Goal: Information Seeking & Learning: Learn about a topic

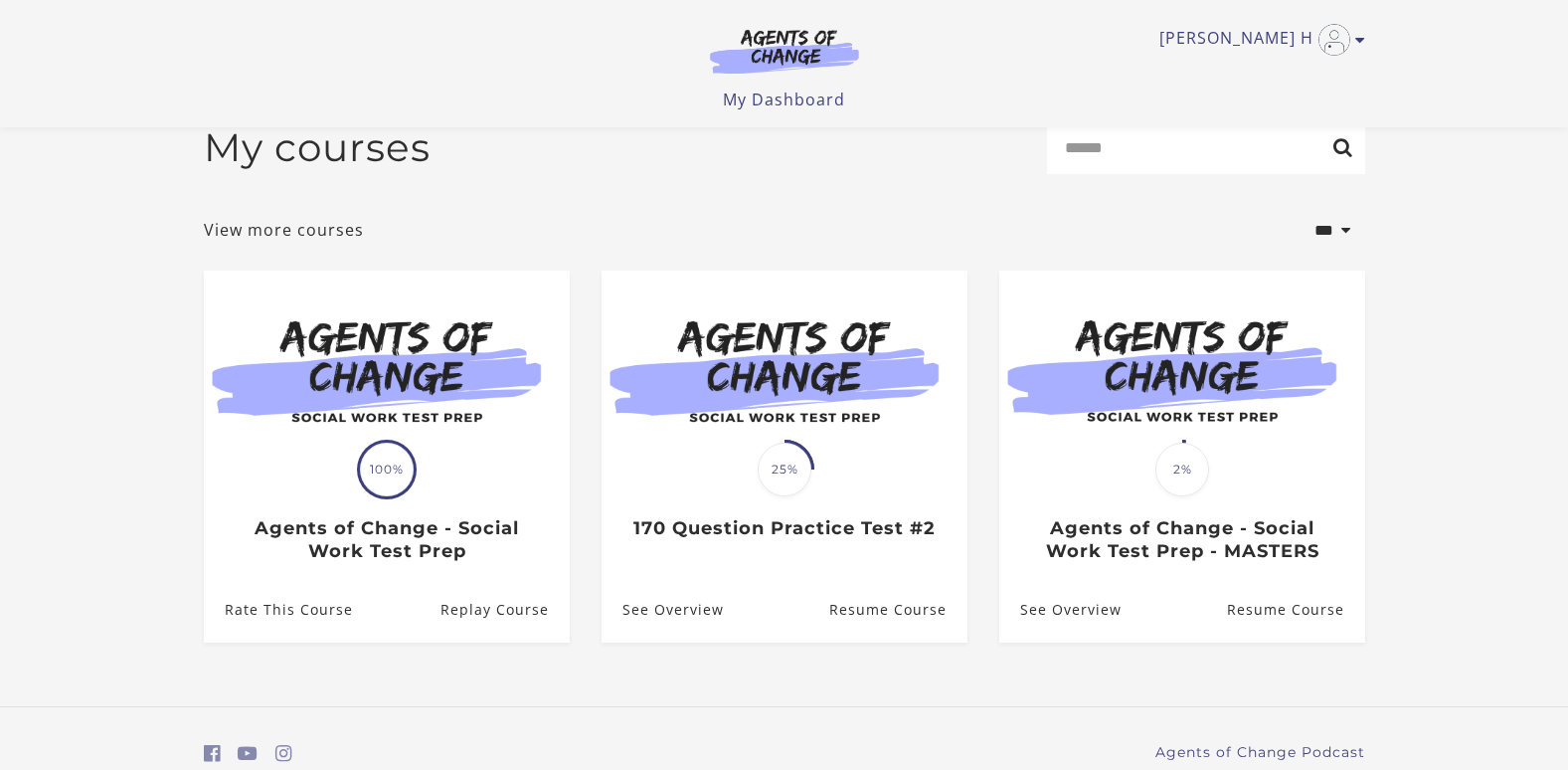
scroll to position [119, 0]
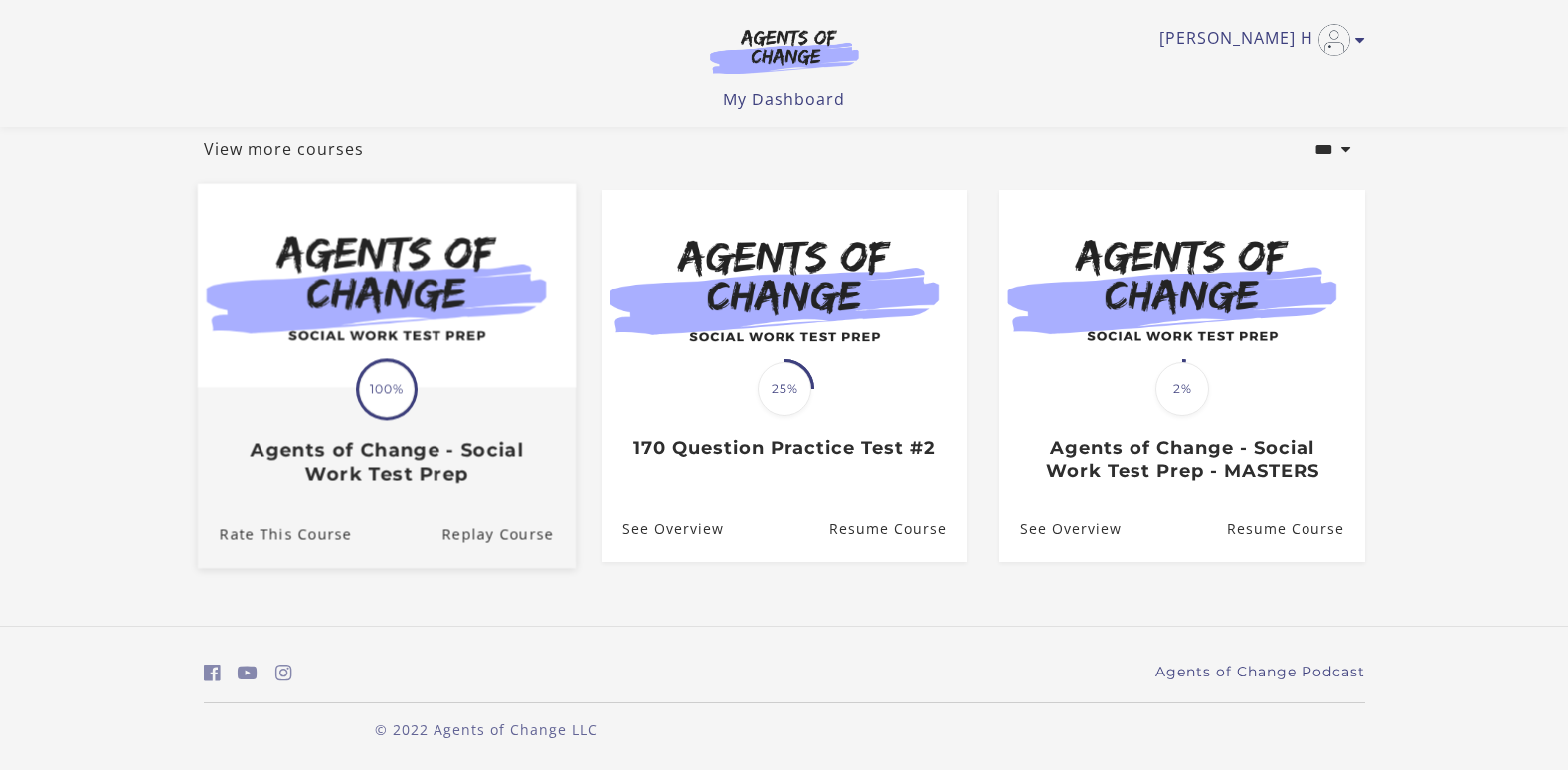
click at [542, 430] on div "Translation missing: en.liquid.partials.dashboard_course_card.progress_descript…" at bounding box center [385, 436] width 377 height 96
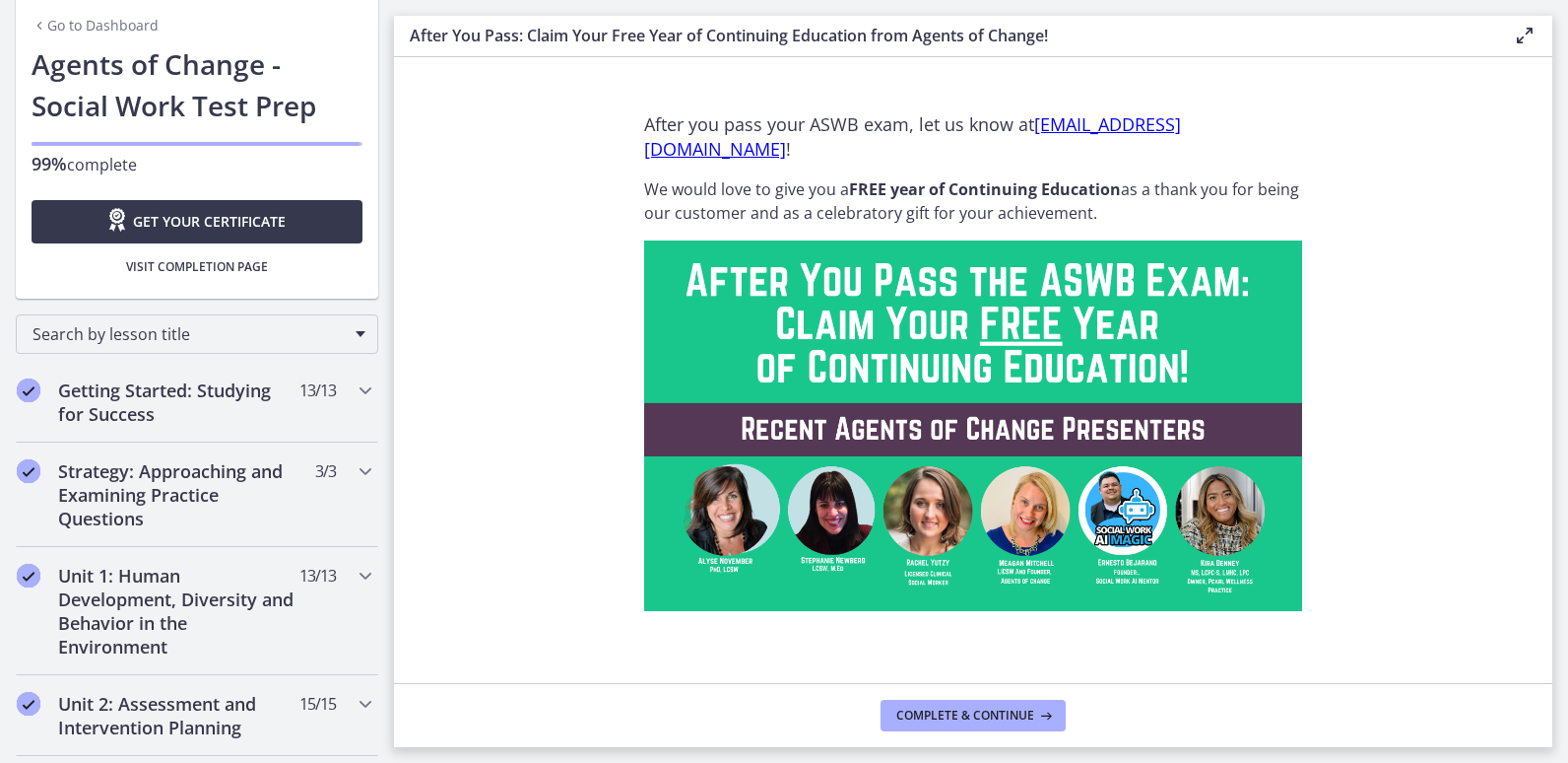
scroll to position [119, 0]
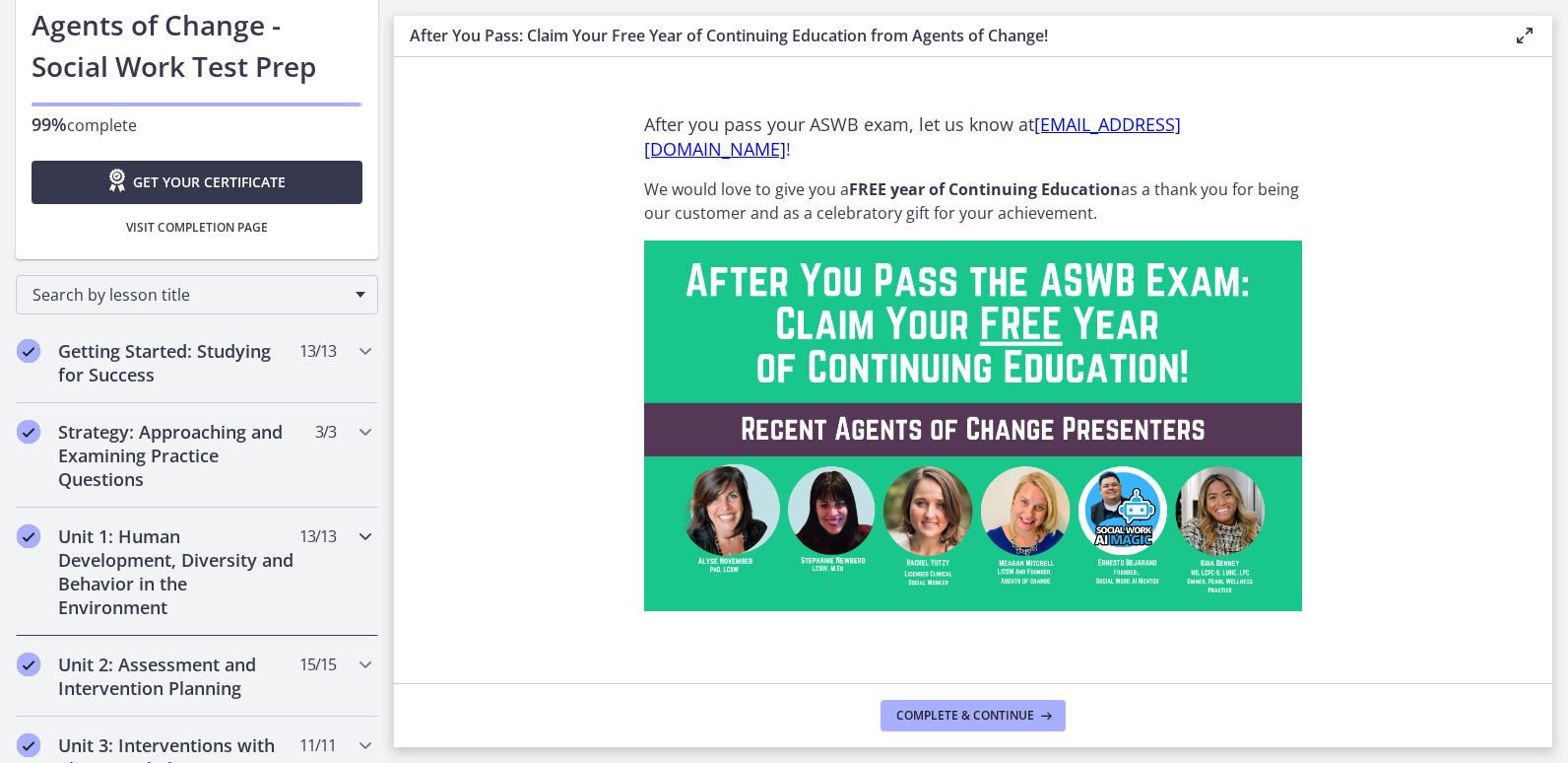
click at [354, 533] on icon "Chapters" at bounding box center [366, 536] width 24 height 24
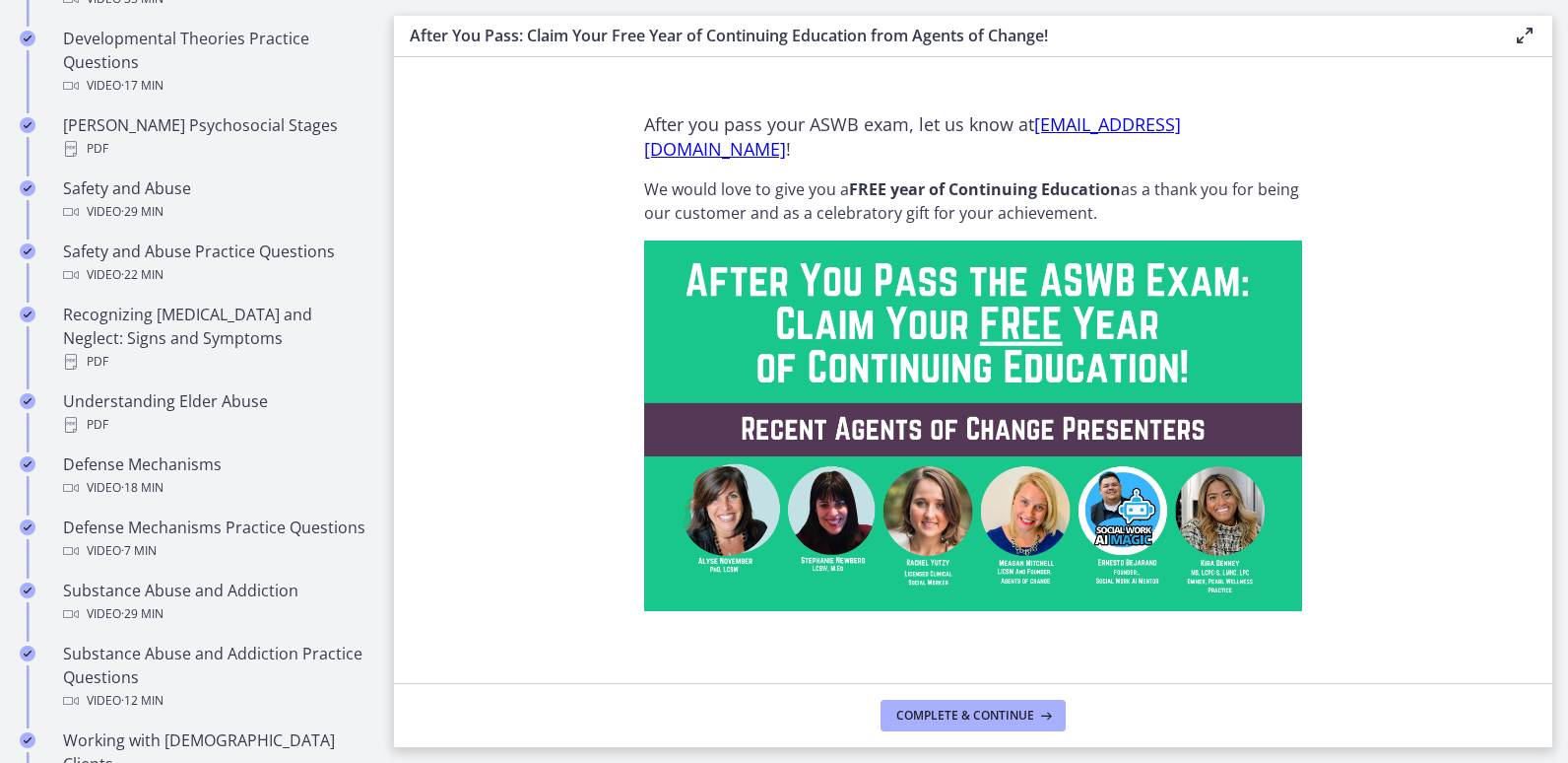
scroll to position [867, 0]
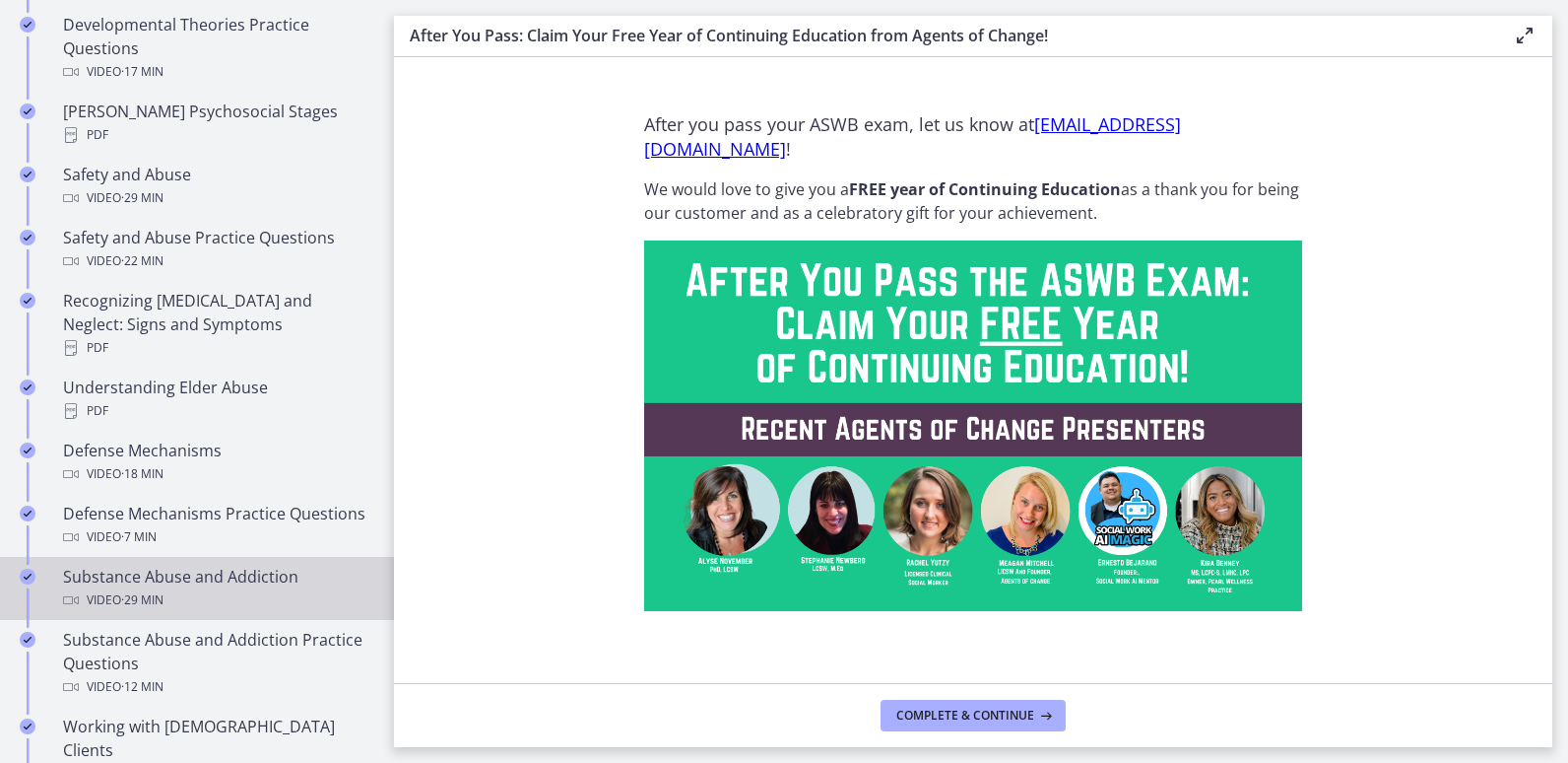
click at [192, 600] on div "Video · 29 min" at bounding box center [217, 601] width 308 height 24
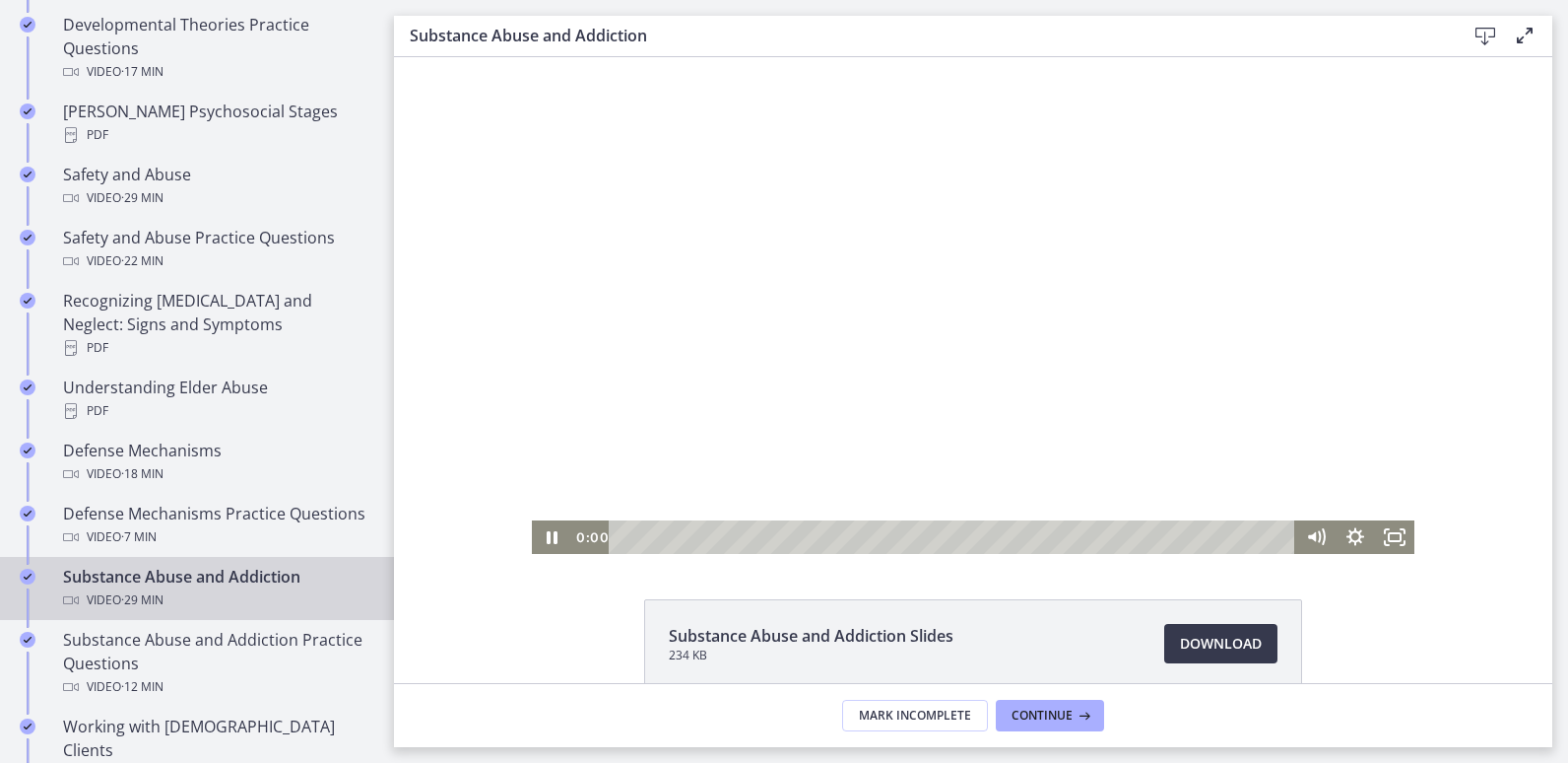
drag, startPoint x: 816, startPoint y: 536, endPoint x: 986, endPoint y: 633, distance: 195.7
click at [593, 554] on html "Click for sound @keyframes VOLUME_SMALL_WAVE_FLASH { 0% { opacity: 0; } 33% { o…" at bounding box center [972, 306] width 1158 height 497
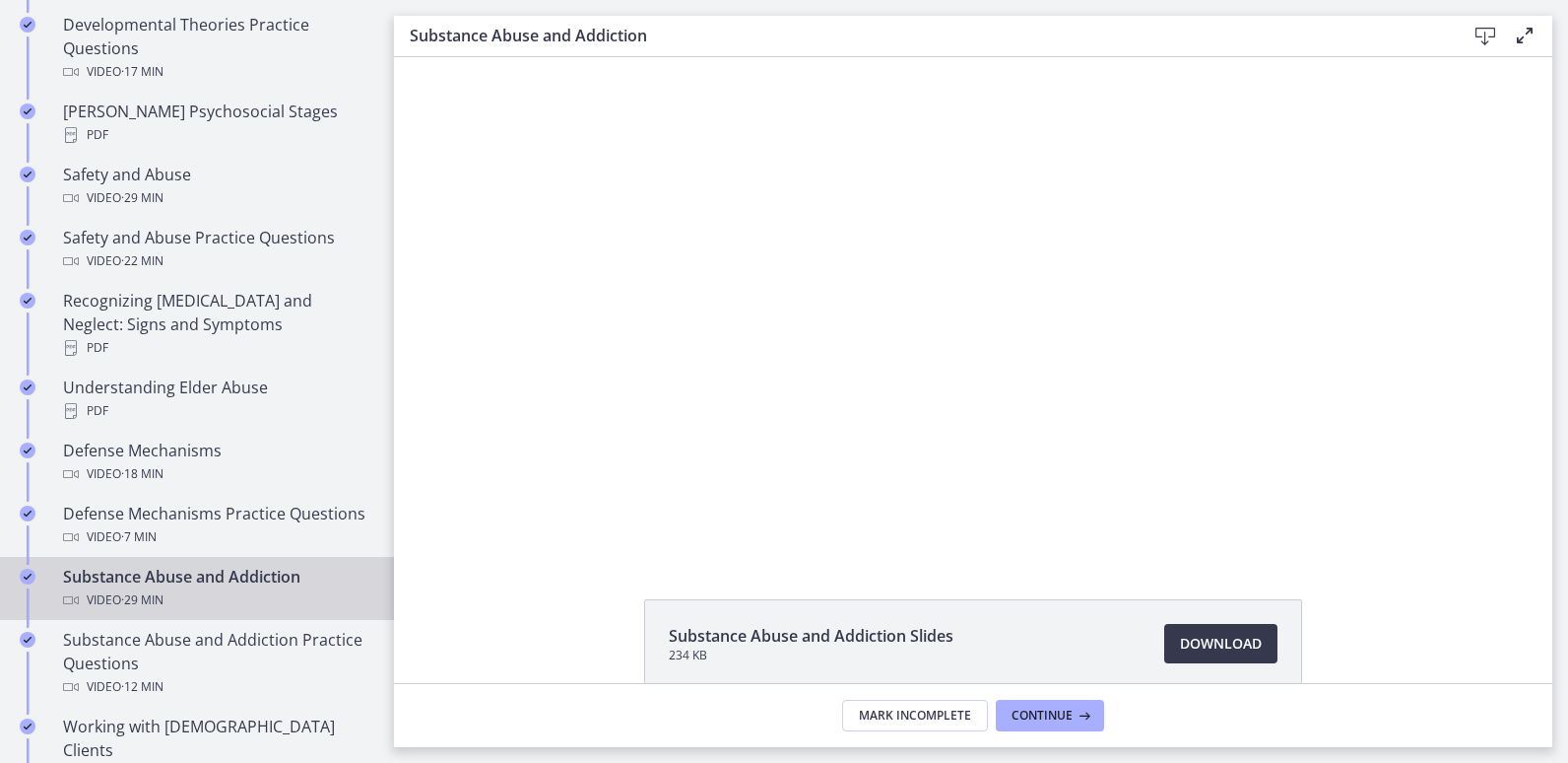
click at [614, 671] on div "Substance Abuse and Addiction Slides 234 KB Download Opens in a new window" at bounding box center [972, 691] width 1158 height 183
click at [1047, 710] on span "Continue" at bounding box center [1043, 715] width 61 height 16
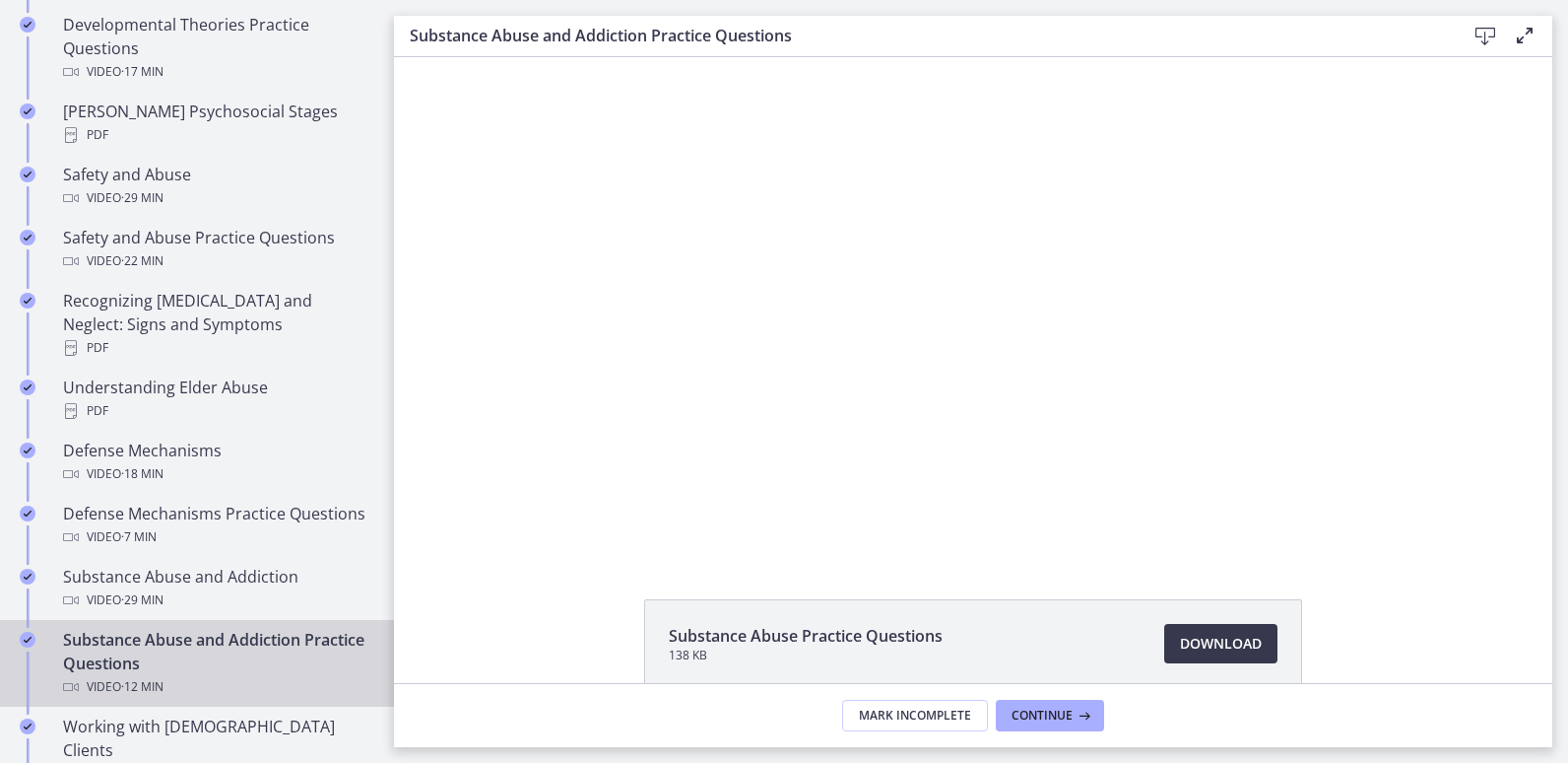
click at [1518, 37] on icon at bounding box center [1525, 36] width 24 height 24
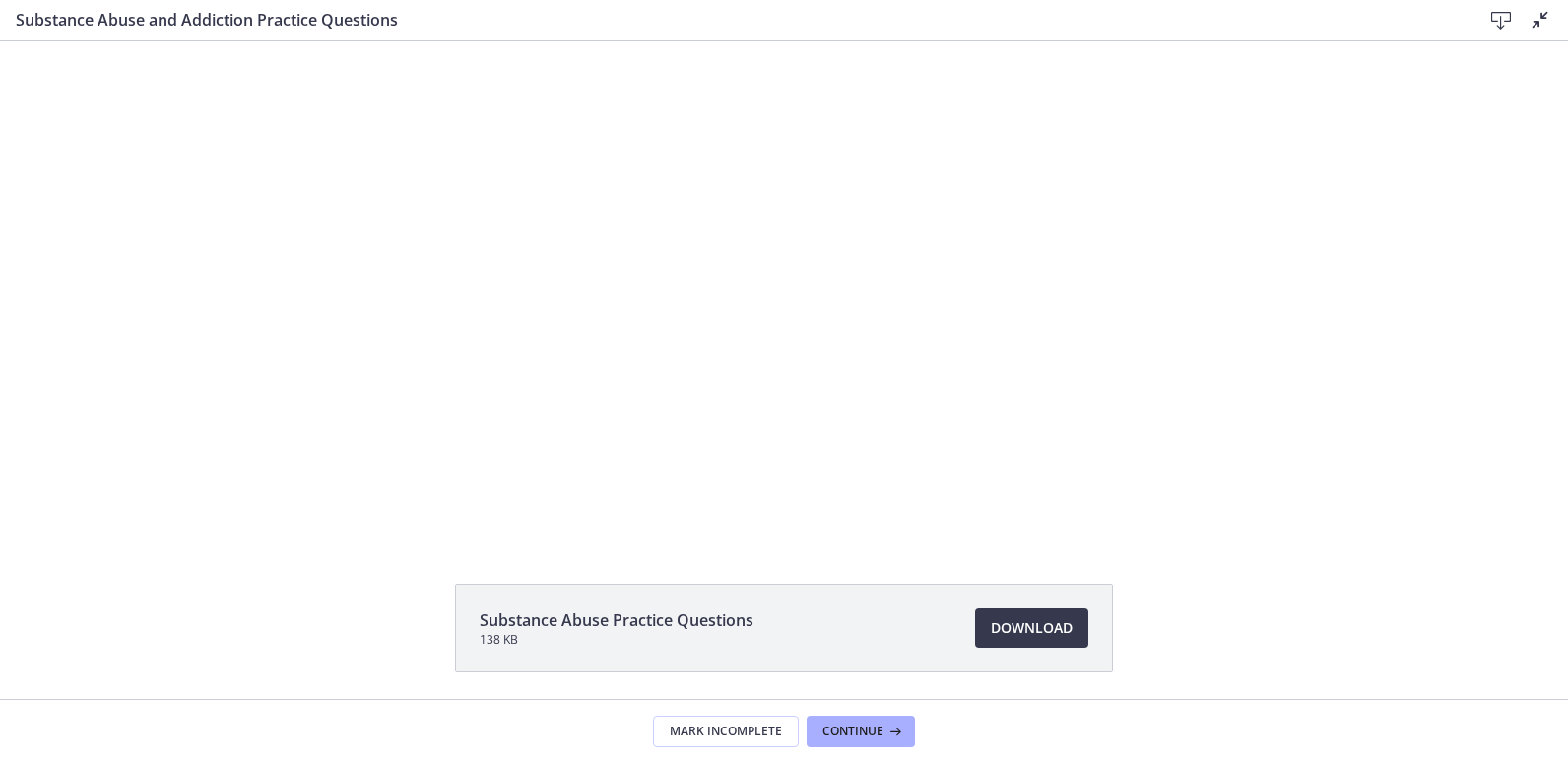
click at [1518, 39] on div "Substance Abuse and Addiction Practice Questions Download Disable fullscreen" at bounding box center [784, 21] width 1568 height 42
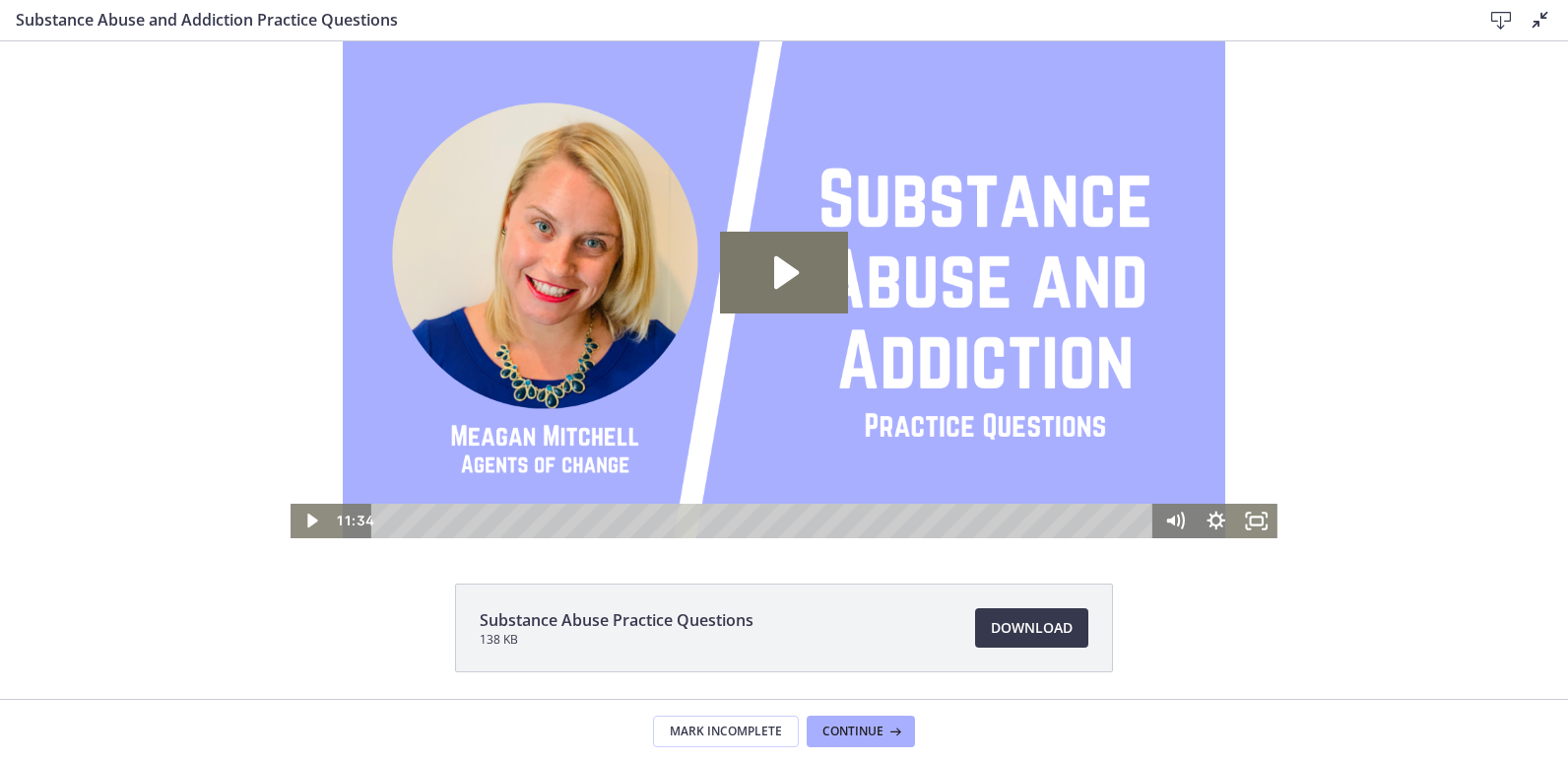
click at [1538, 19] on icon at bounding box center [1541, 20] width 24 height 24
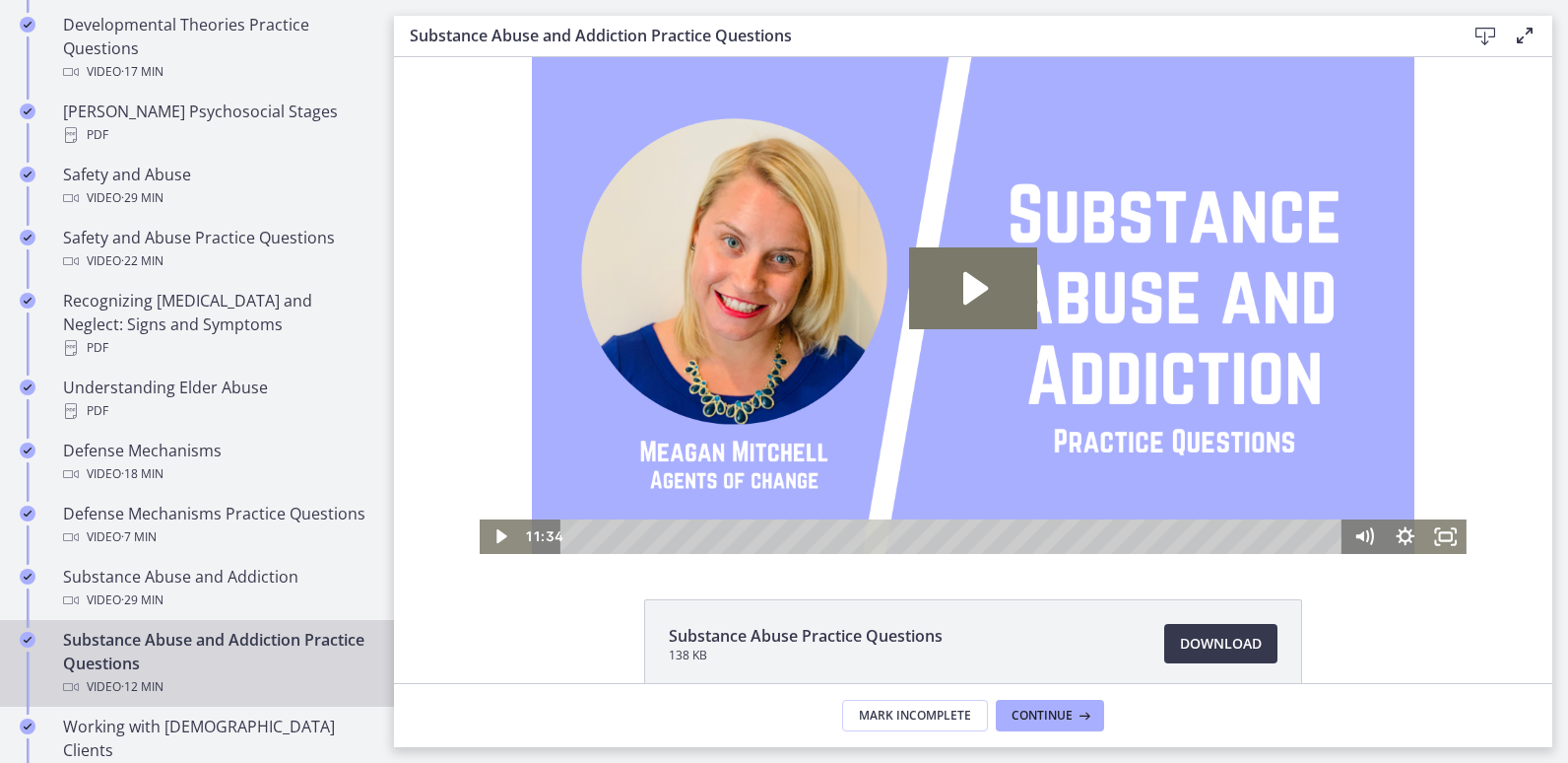
click at [1538, 19] on div "Substance Abuse and Addiction Practice Questions Download Enable fullscreen" at bounding box center [972, 37] width 1158 height 42
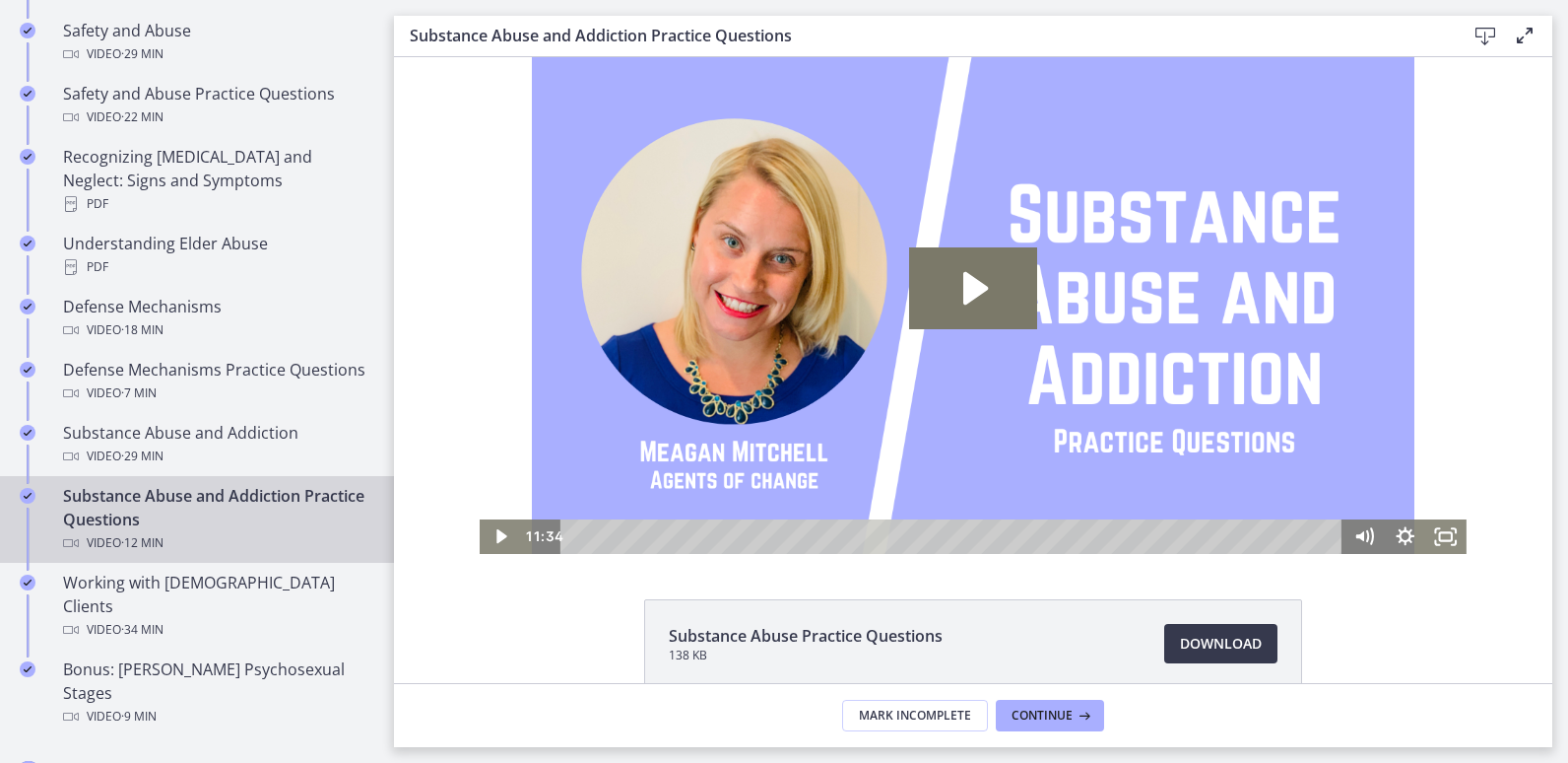
scroll to position [1025, 0]
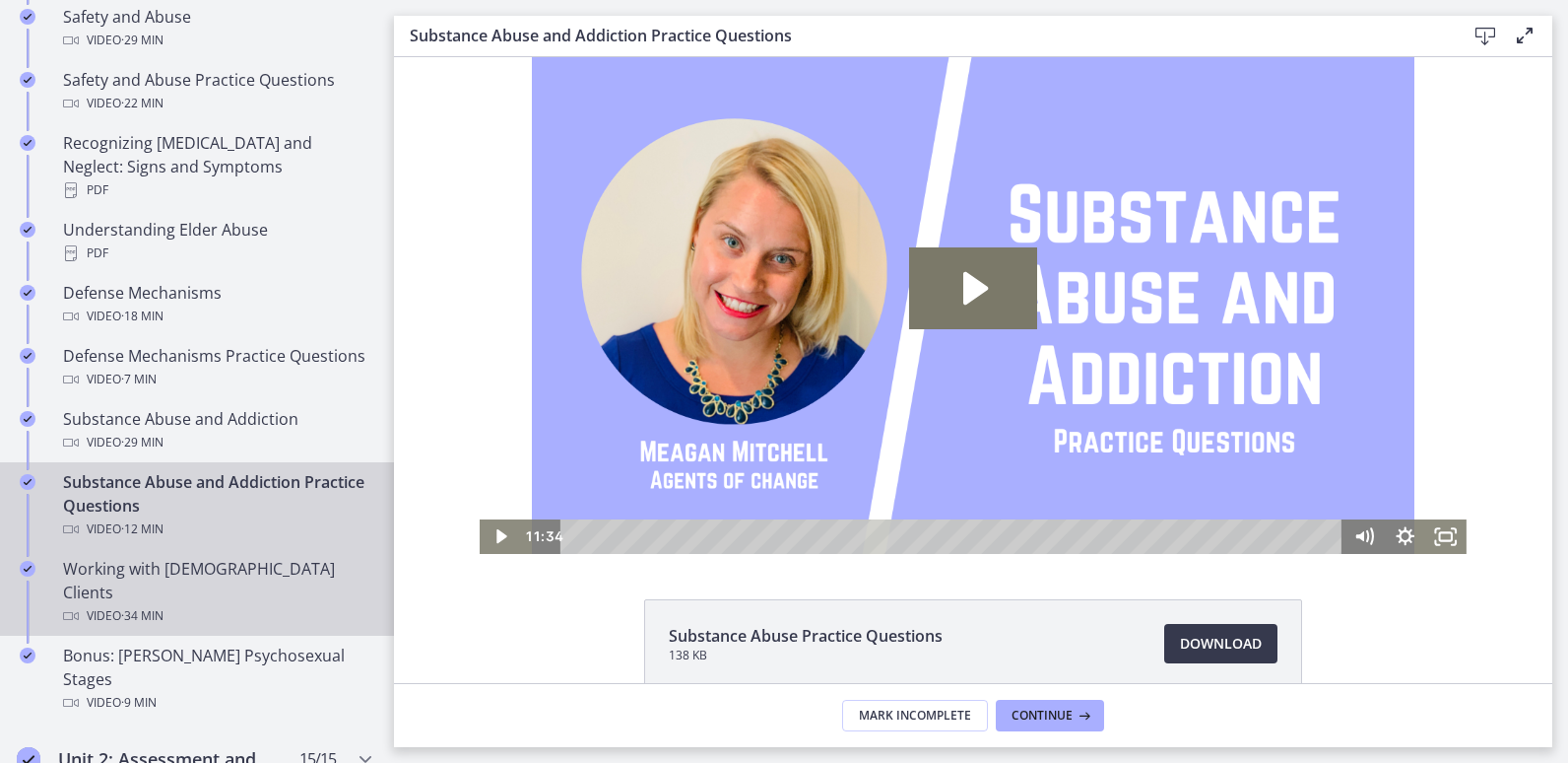
click at [203, 604] on div "Video · 34 min" at bounding box center [217, 616] width 308 height 24
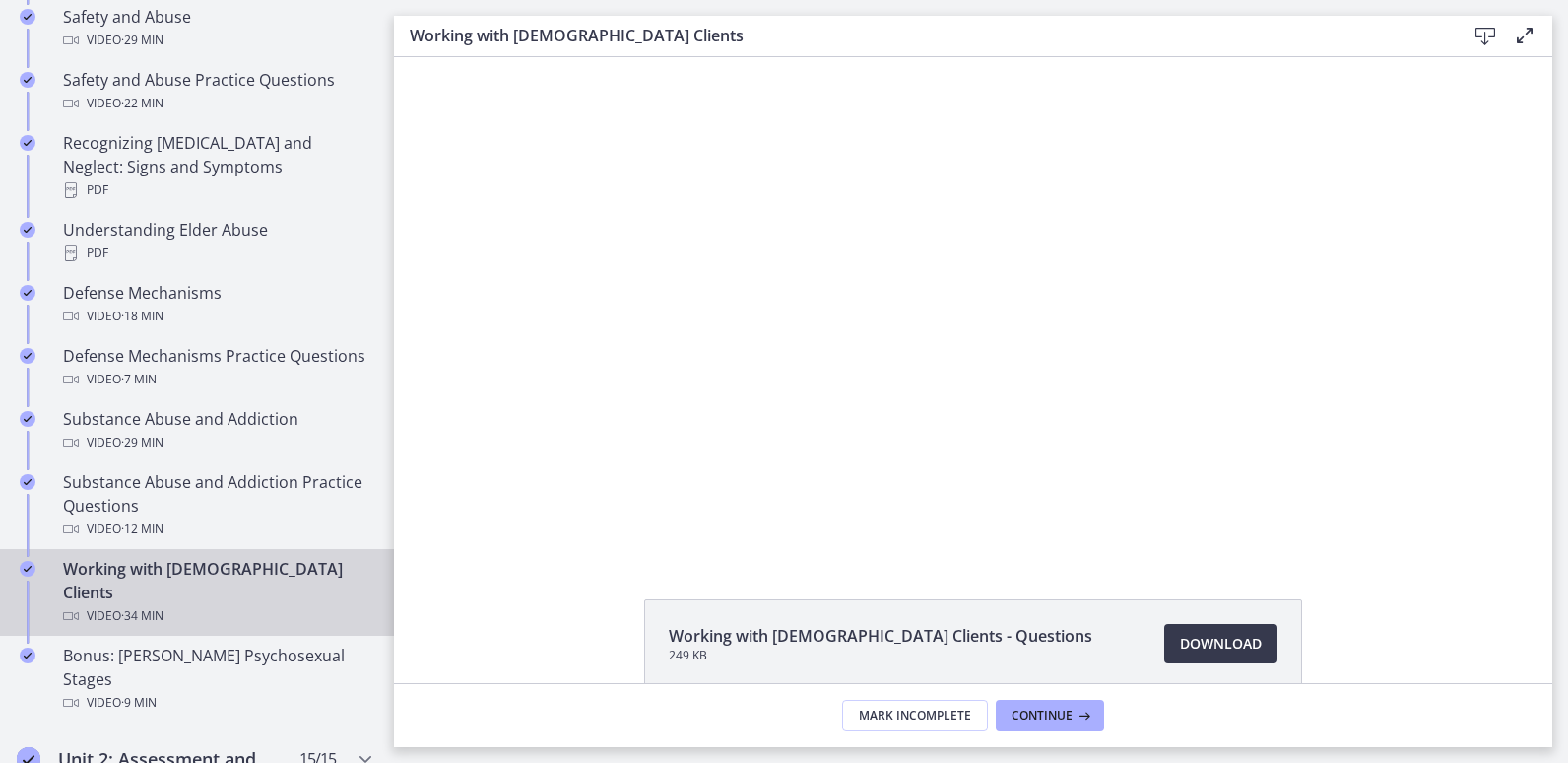
click at [1519, 42] on icon at bounding box center [1525, 36] width 24 height 24
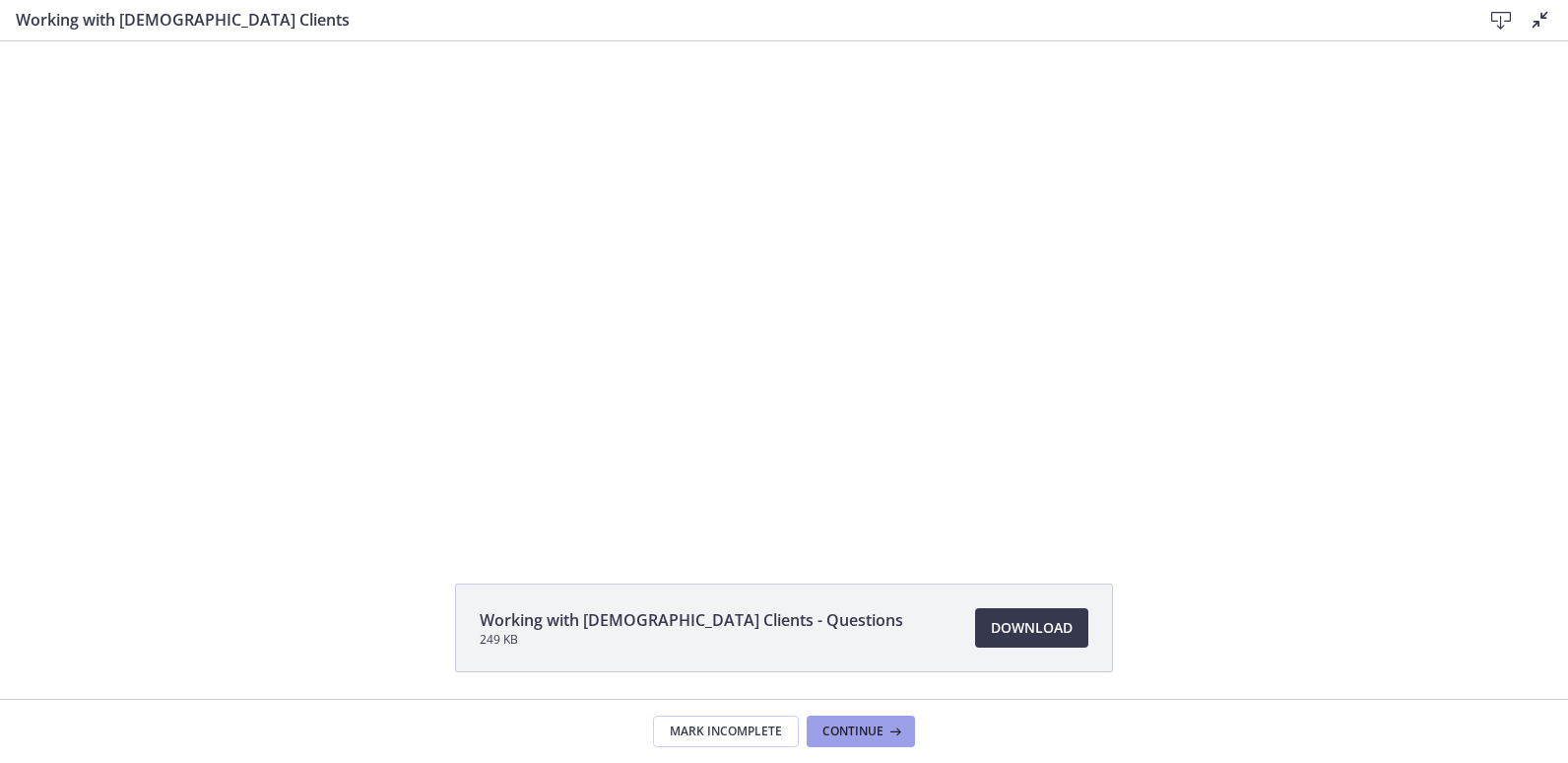
click at [851, 731] on span "Continue" at bounding box center [854, 731] width 61 height 16
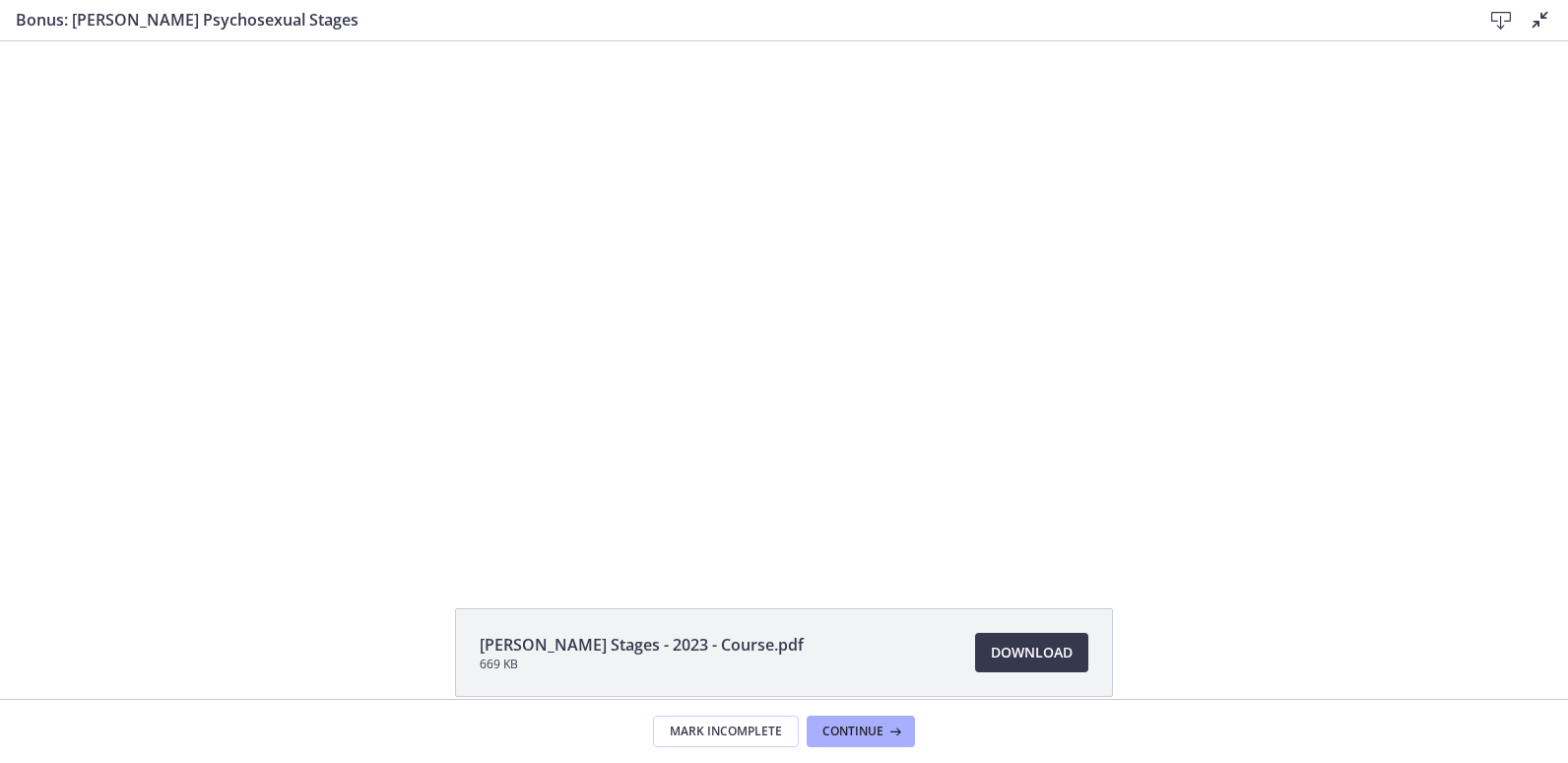
click at [1532, 26] on icon at bounding box center [1541, 20] width 24 height 24
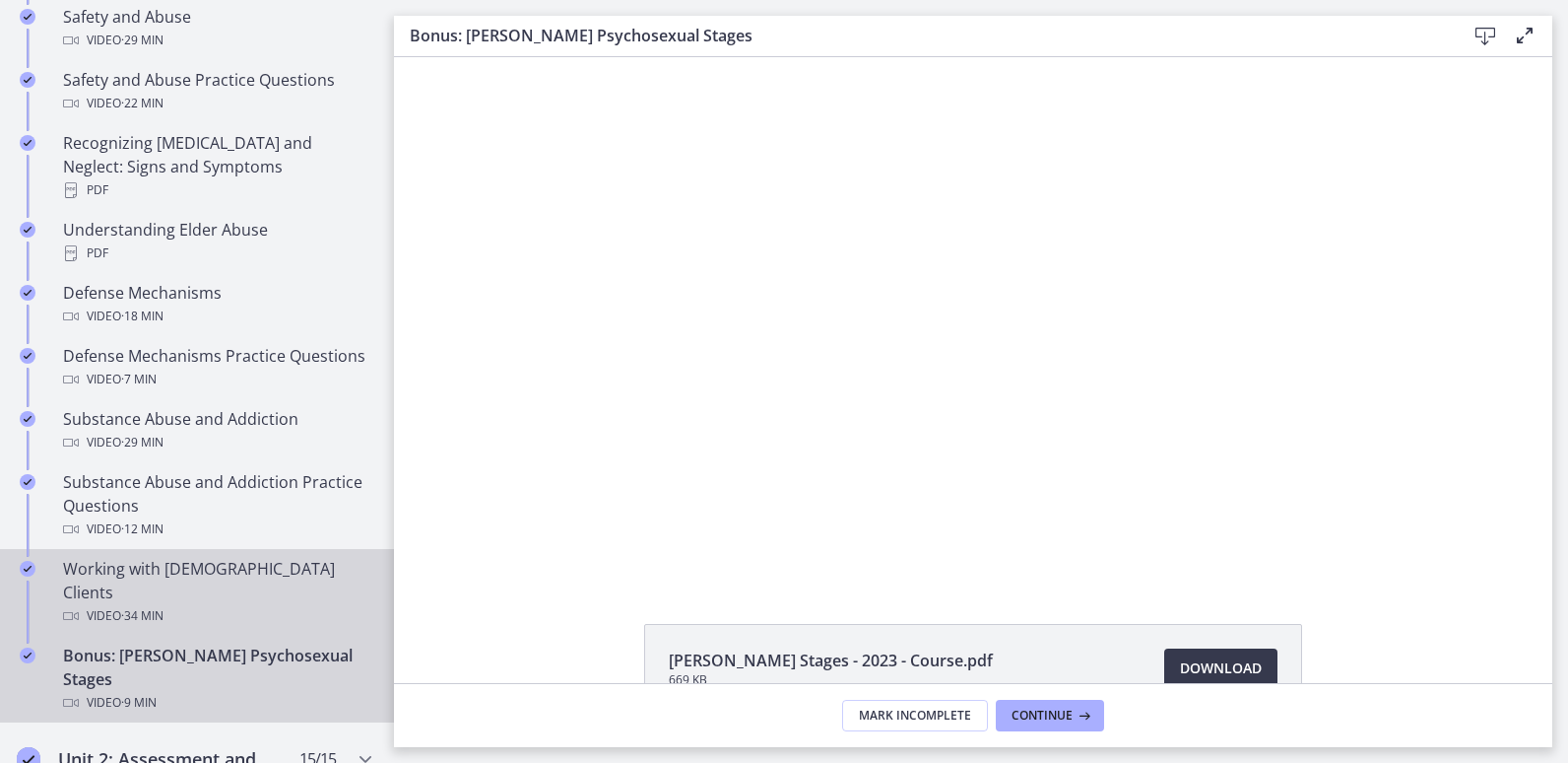
click at [163, 604] on span "· 34 min" at bounding box center [141, 616] width 43 height 24
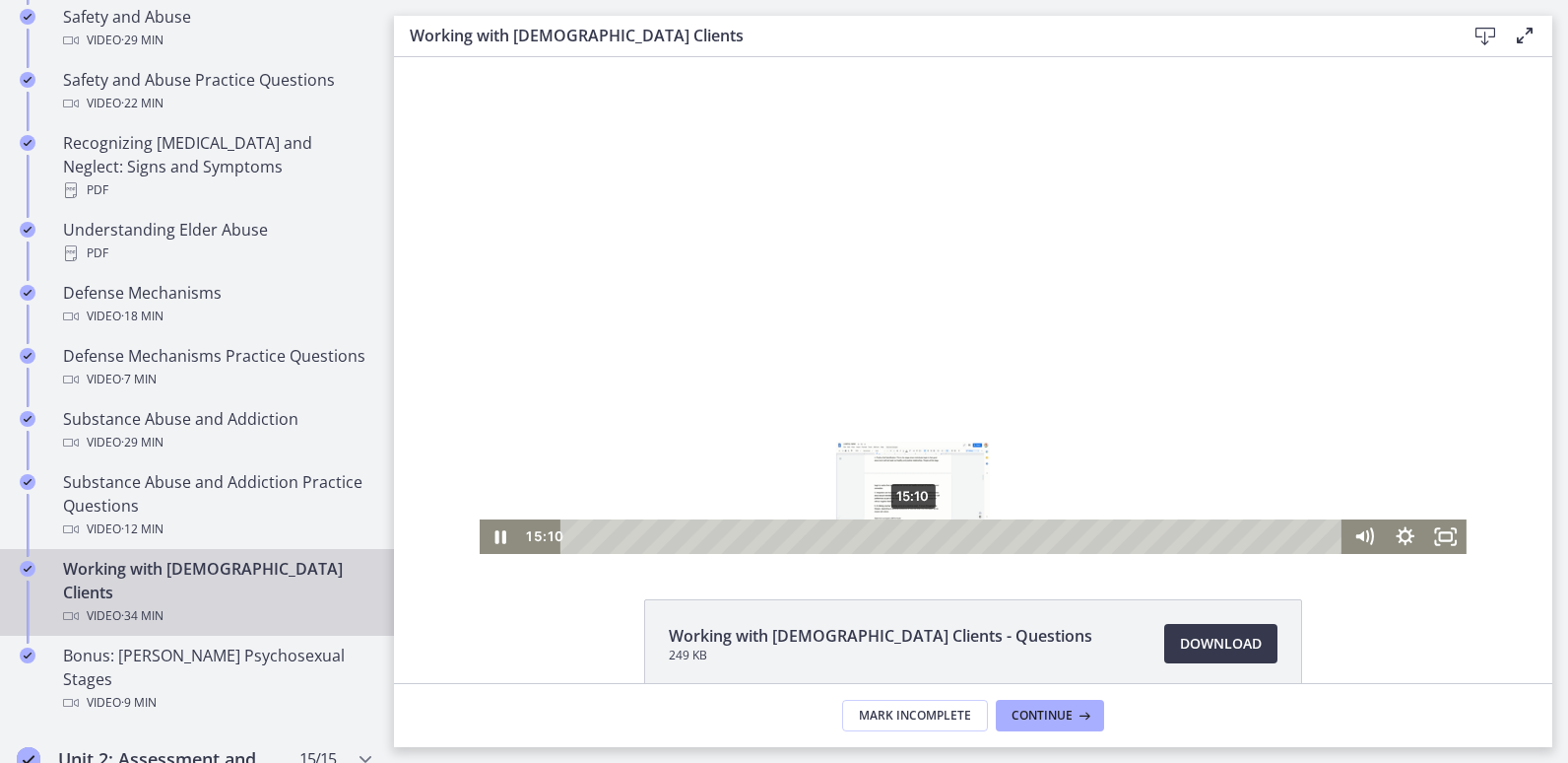
drag, startPoint x: 857, startPoint y: 533, endPoint x: 906, endPoint y: 535, distance: 49.0
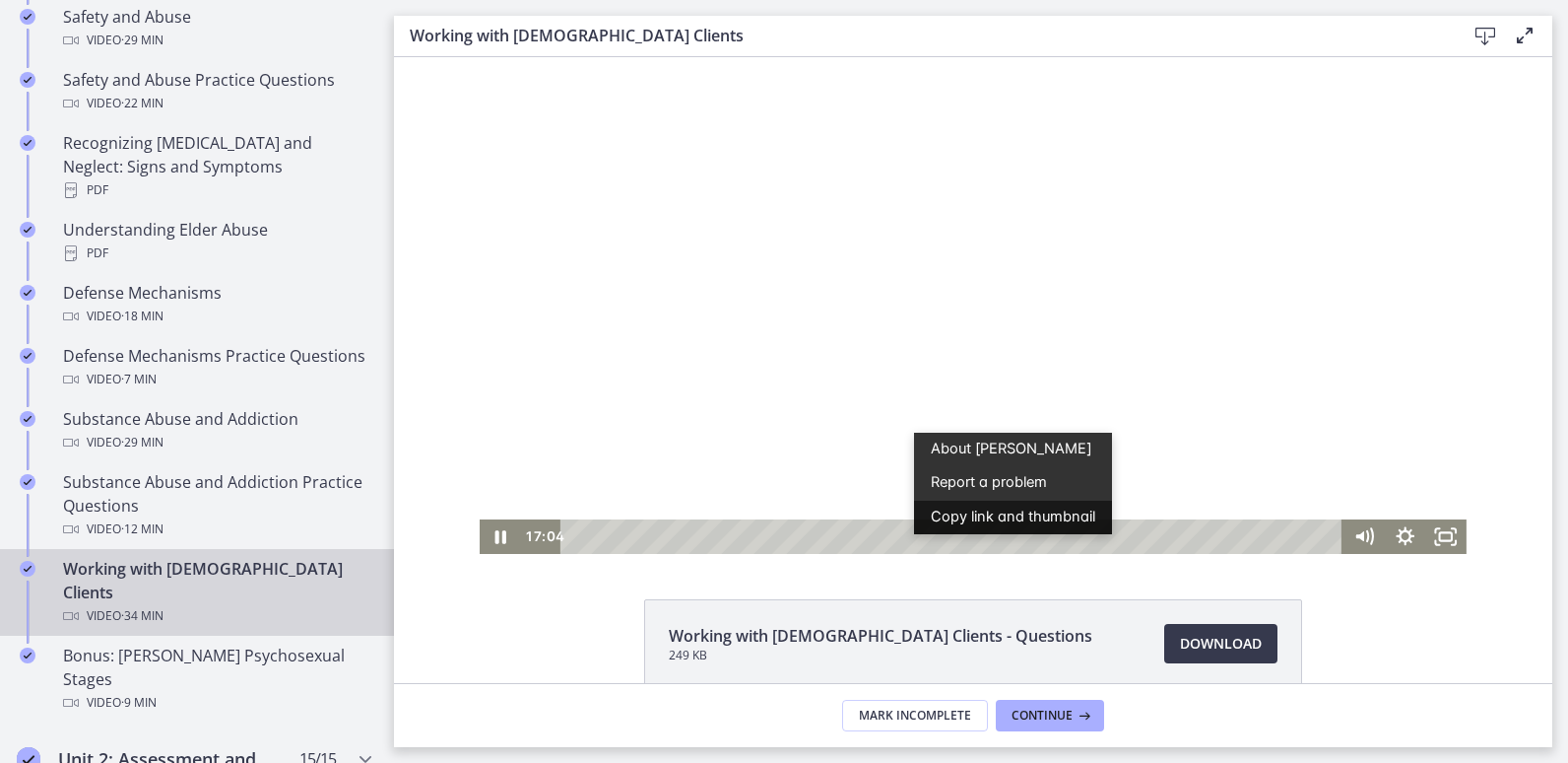
drag, startPoint x: 906, startPoint y: 535, endPoint x: 949, endPoint y: 532, distance: 43.1
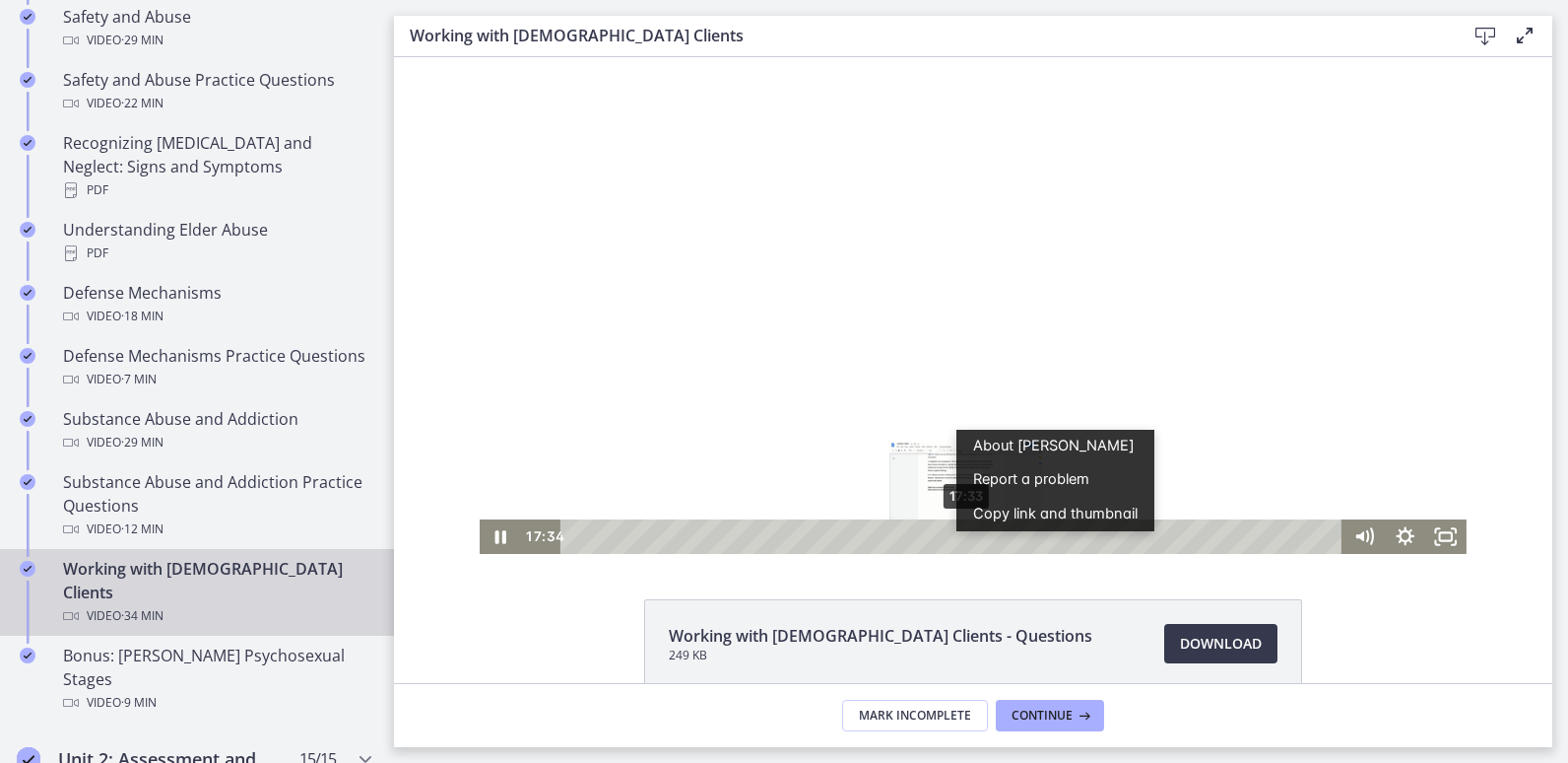
drag, startPoint x: 949, startPoint y: 532, endPoint x: 960, endPoint y: 532, distance: 11.0
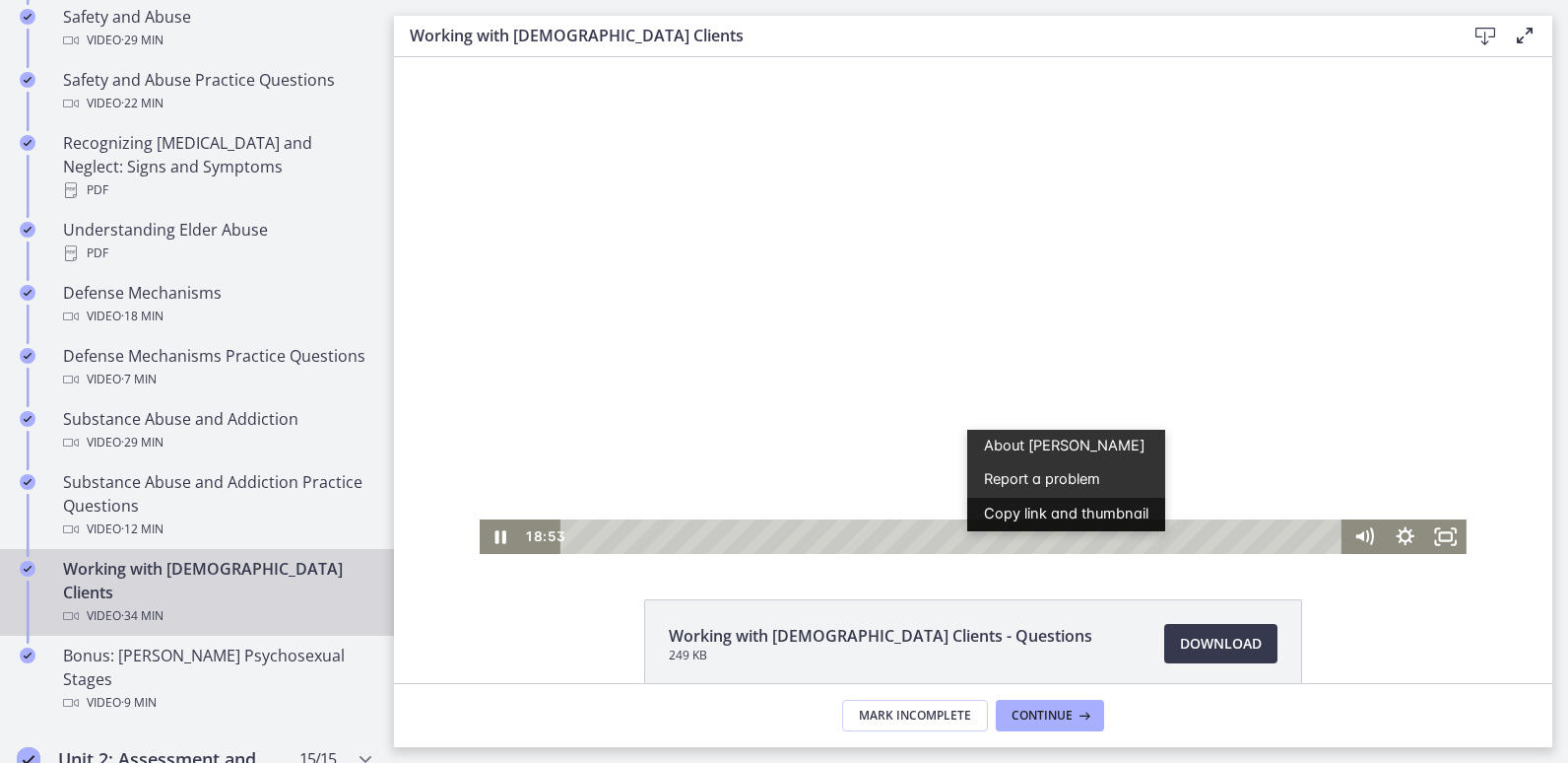
drag, startPoint x: 960, startPoint y: 532, endPoint x: 989, endPoint y: 525, distance: 29.8
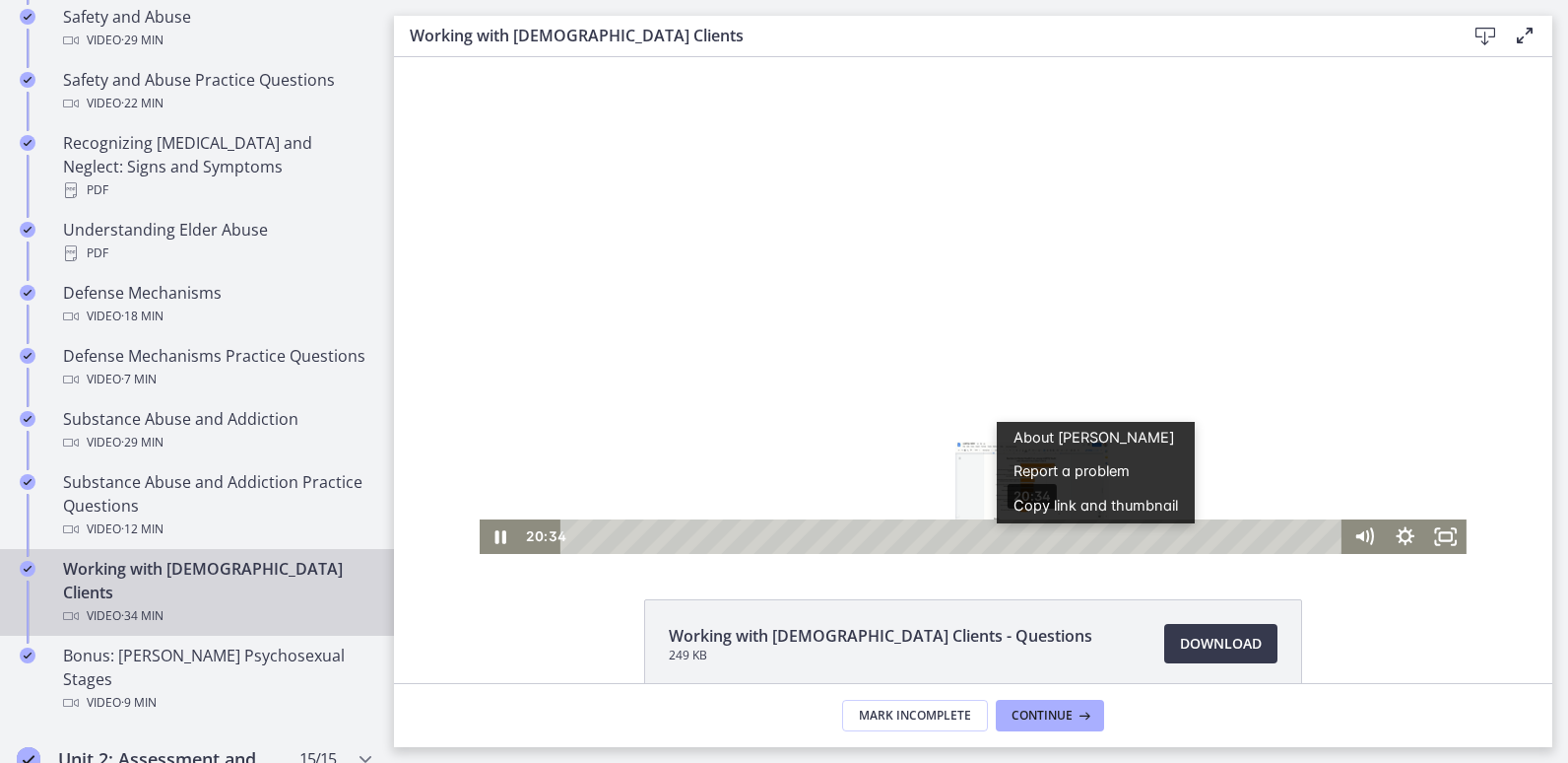
drag, startPoint x: 1003, startPoint y: 532, endPoint x: 1027, endPoint y: 532, distance: 24.0
click at [1028, 532] on div "Playbar" at bounding box center [1034, 537] width 12 height 12
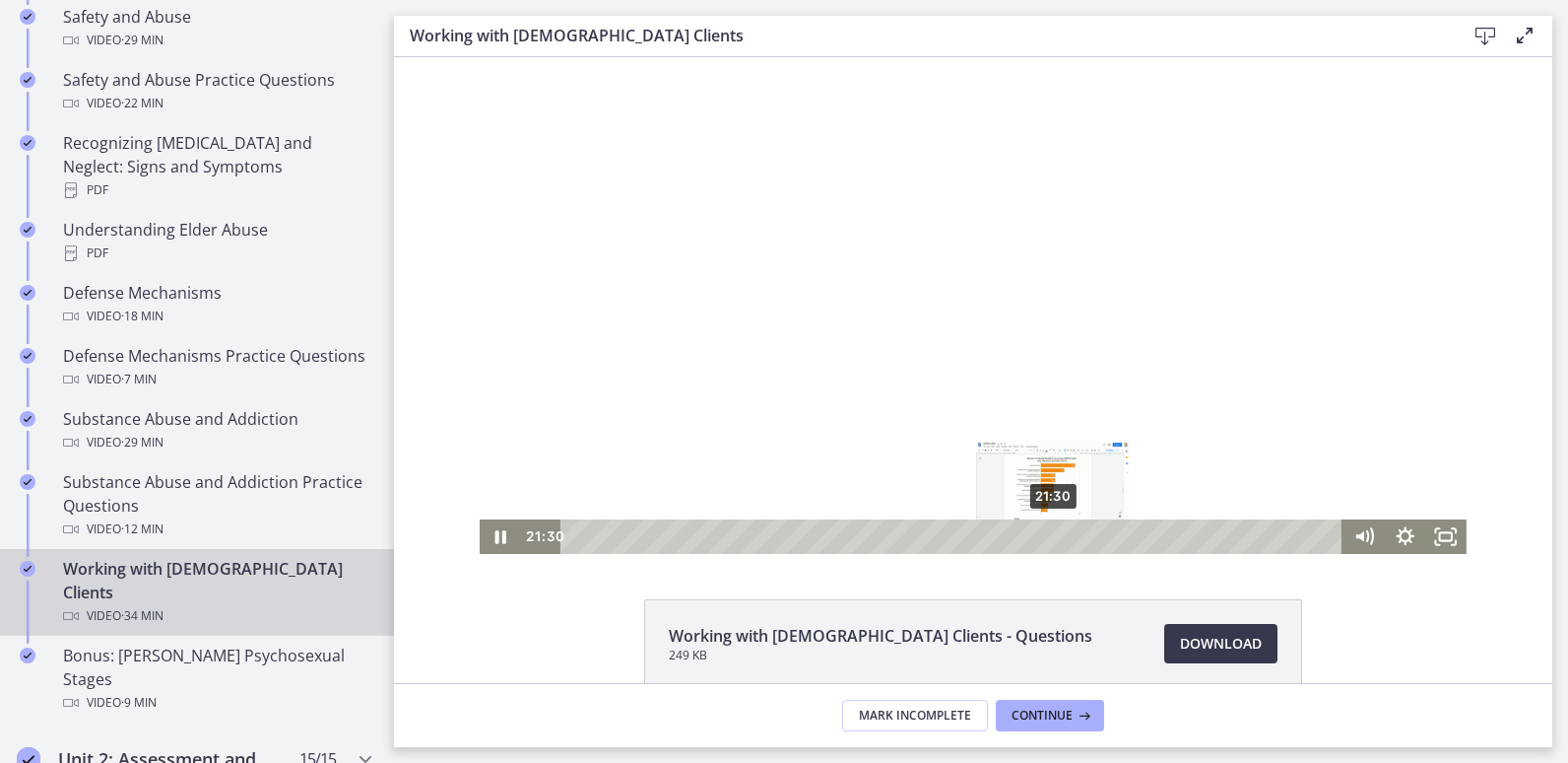
drag, startPoint x: 1027, startPoint y: 532, endPoint x: 1048, endPoint y: 532, distance: 21.0
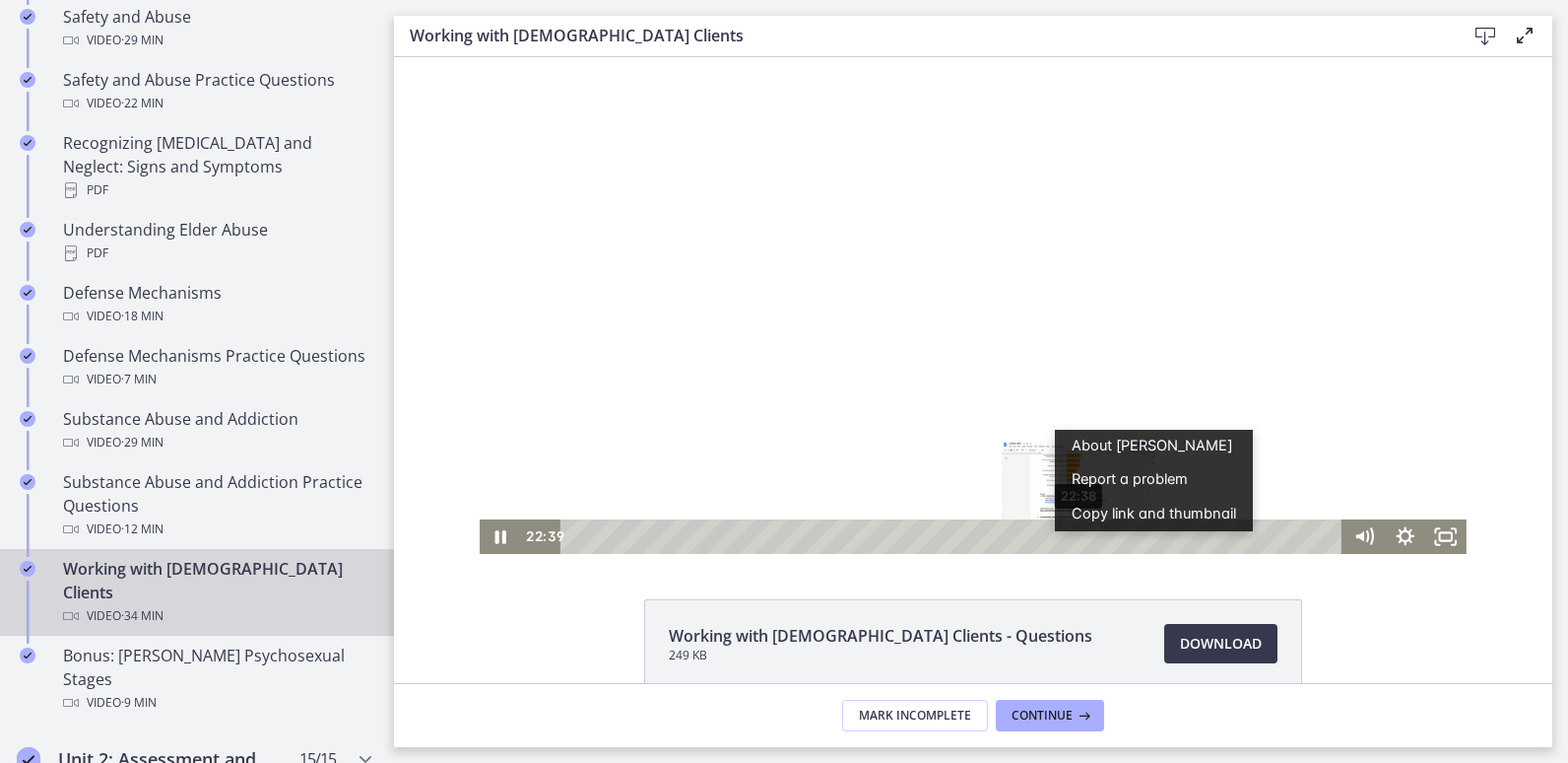
drag, startPoint x: 1048, startPoint y: 532, endPoint x: 1073, endPoint y: 531, distance: 25.0
drag, startPoint x: 1073, startPoint y: 531, endPoint x: 1087, endPoint y: 531, distance: 14.0
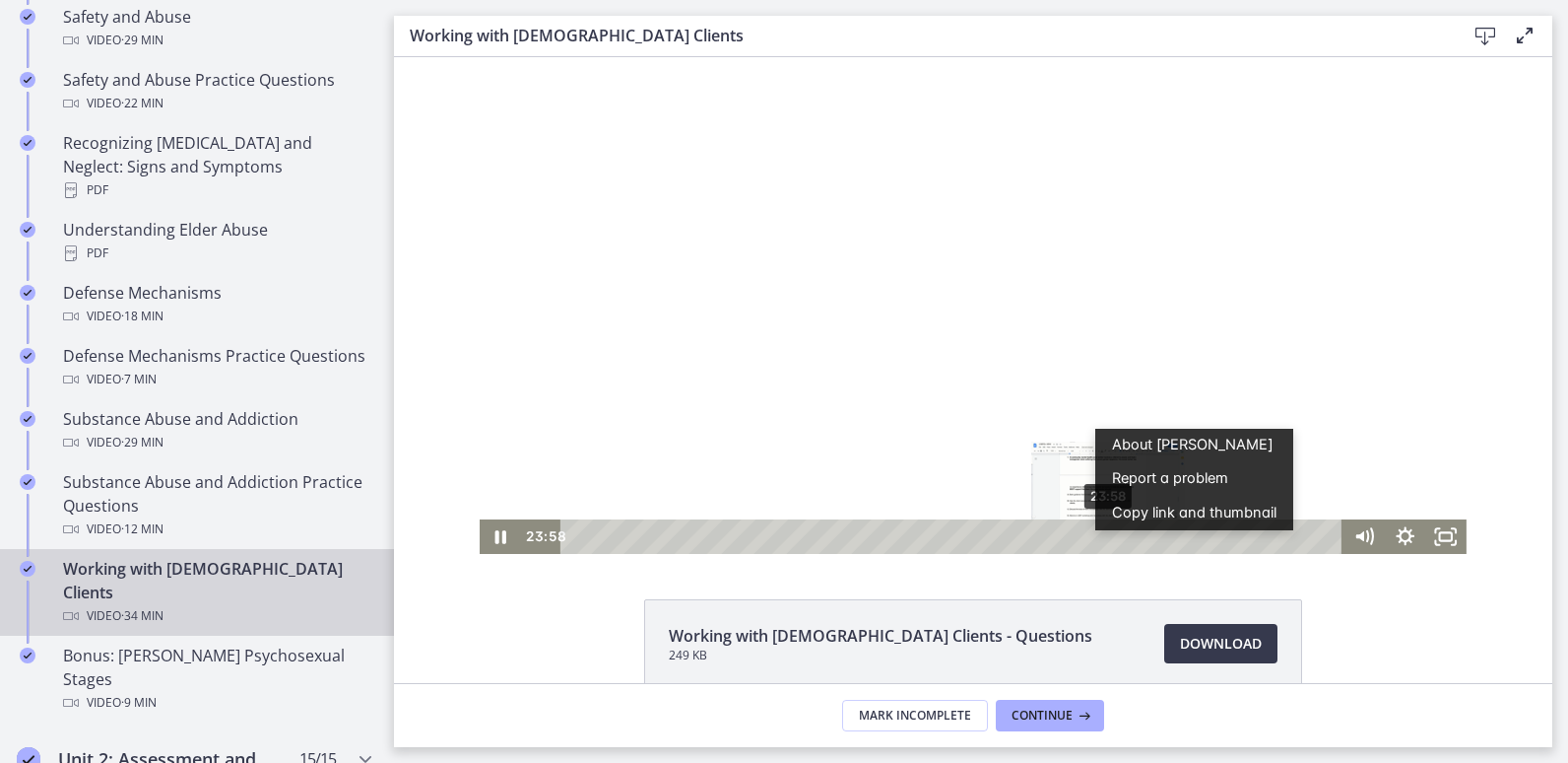
drag, startPoint x: 1087, startPoint y: 531, endPoint x: 1106, endPoint y: 532, distance: 19.0
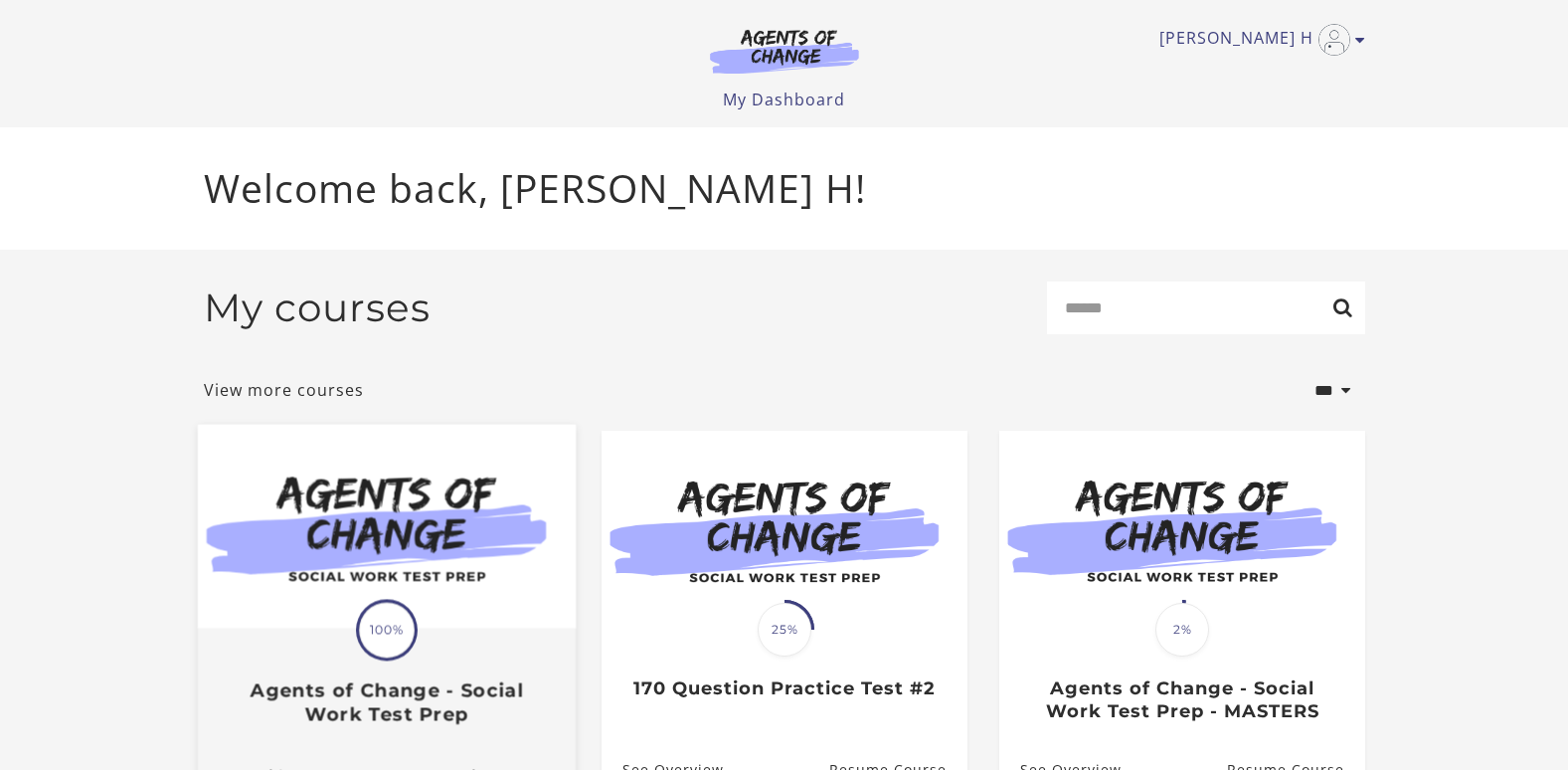
click at [482, 602] on img at bounding box center [385, 525] width 377 height 204
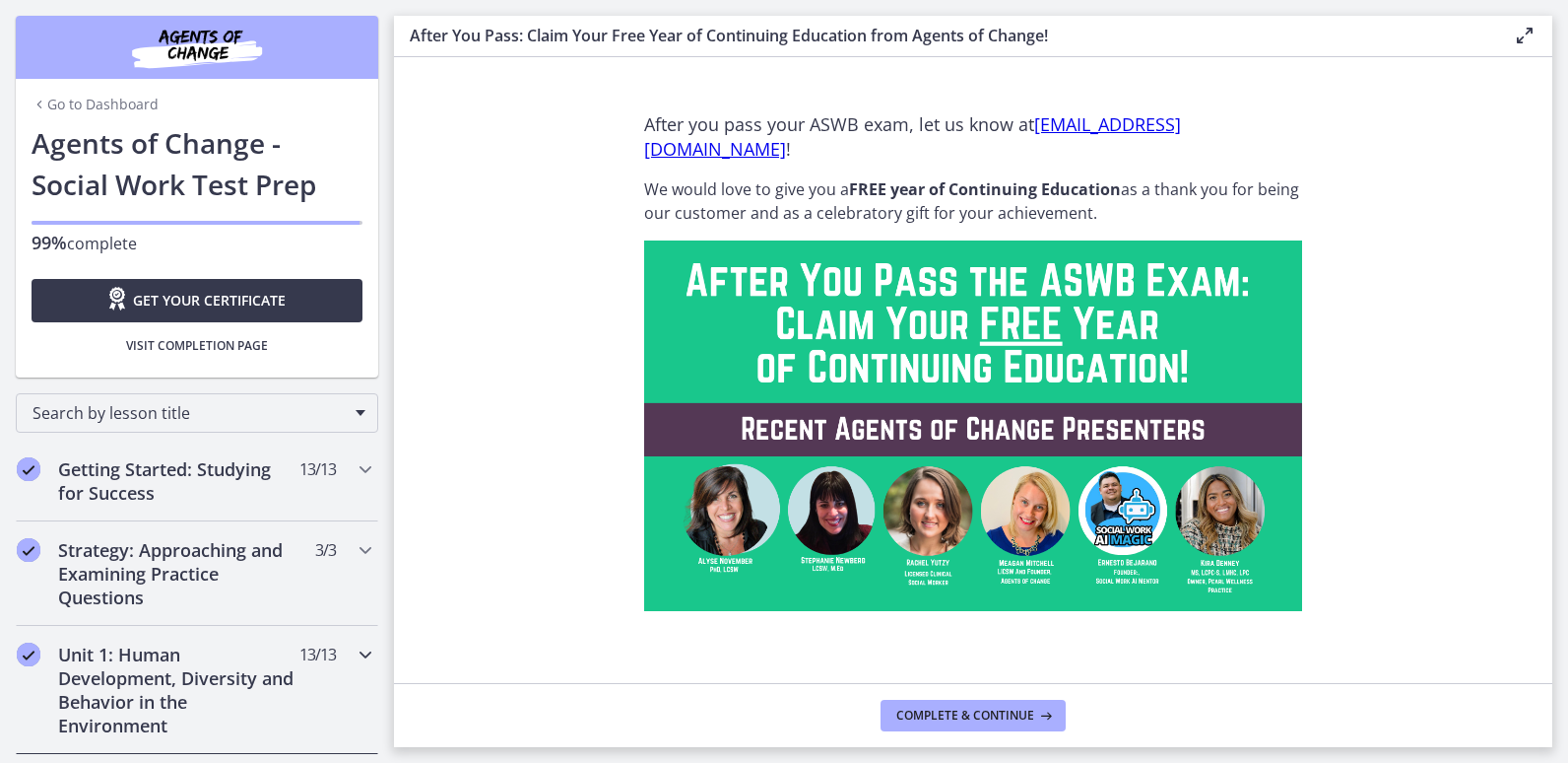
click at [354, 657] on icon "Chapters" at bounding box center [366, 654] width 24 height 24
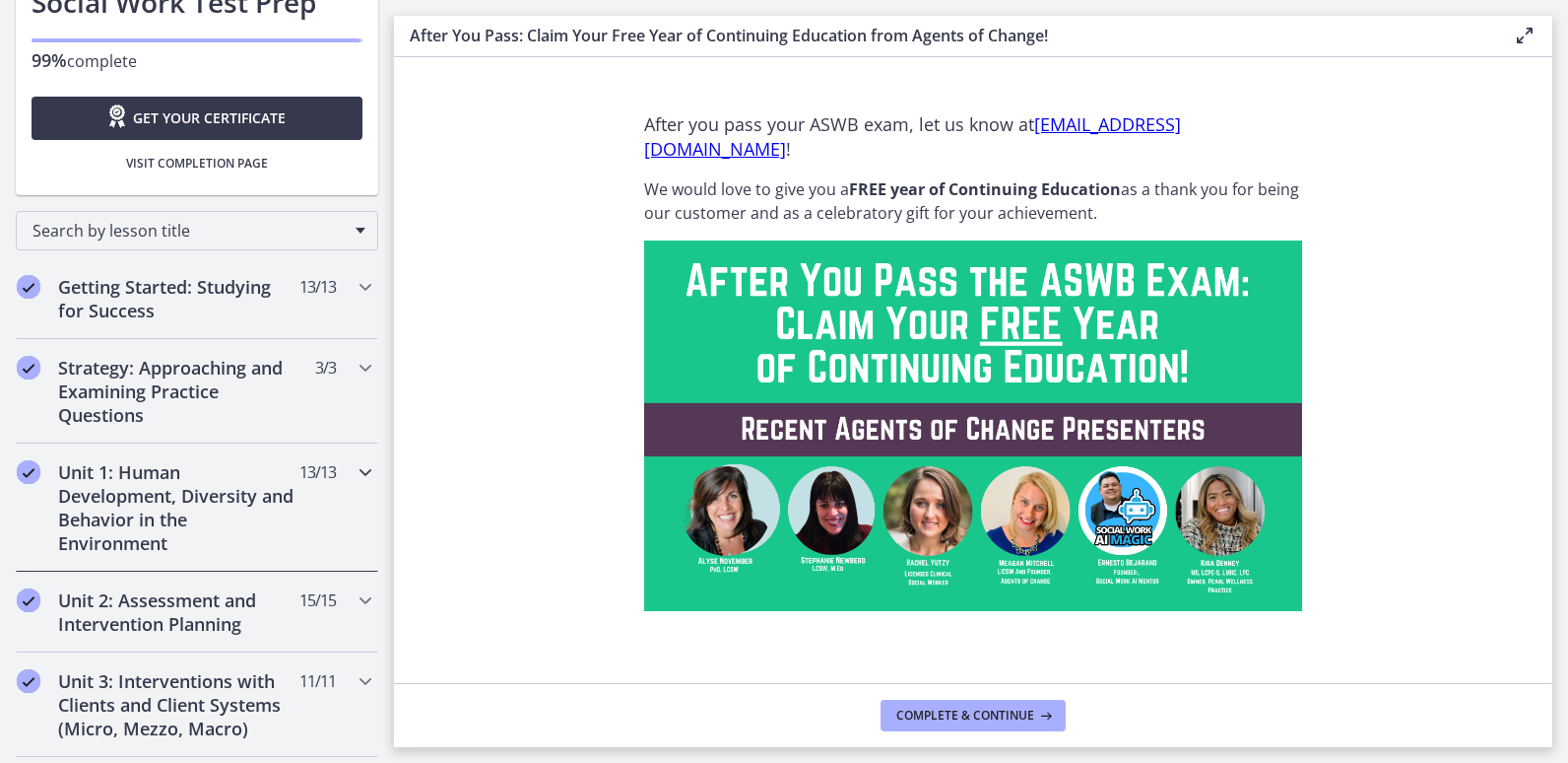
scroll to position [197, 0]
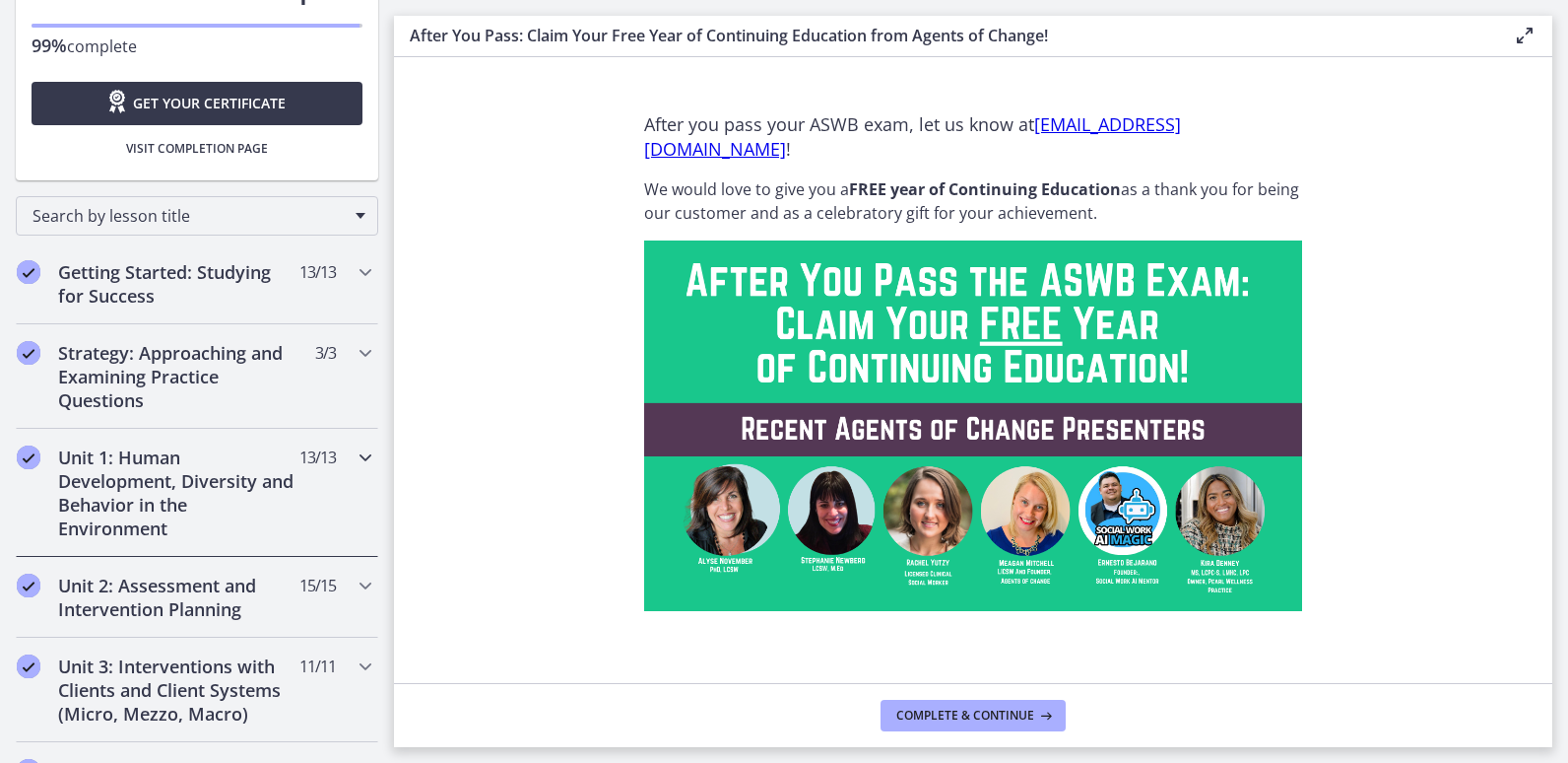
click at [354, 457] on icon "Chapters" at bounding box center [366, 457] width 24 height 24
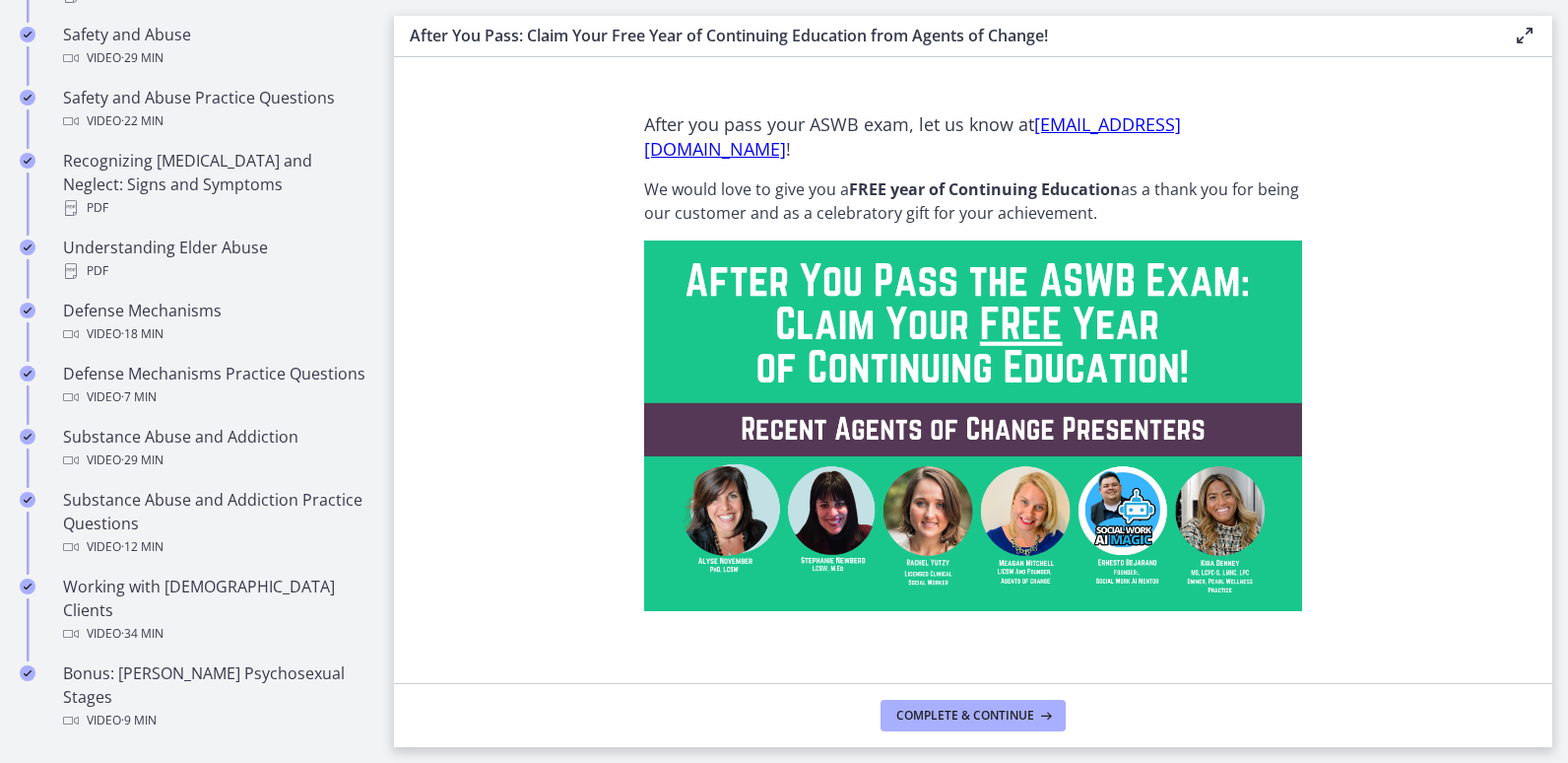
scroll to position [1103, 0]
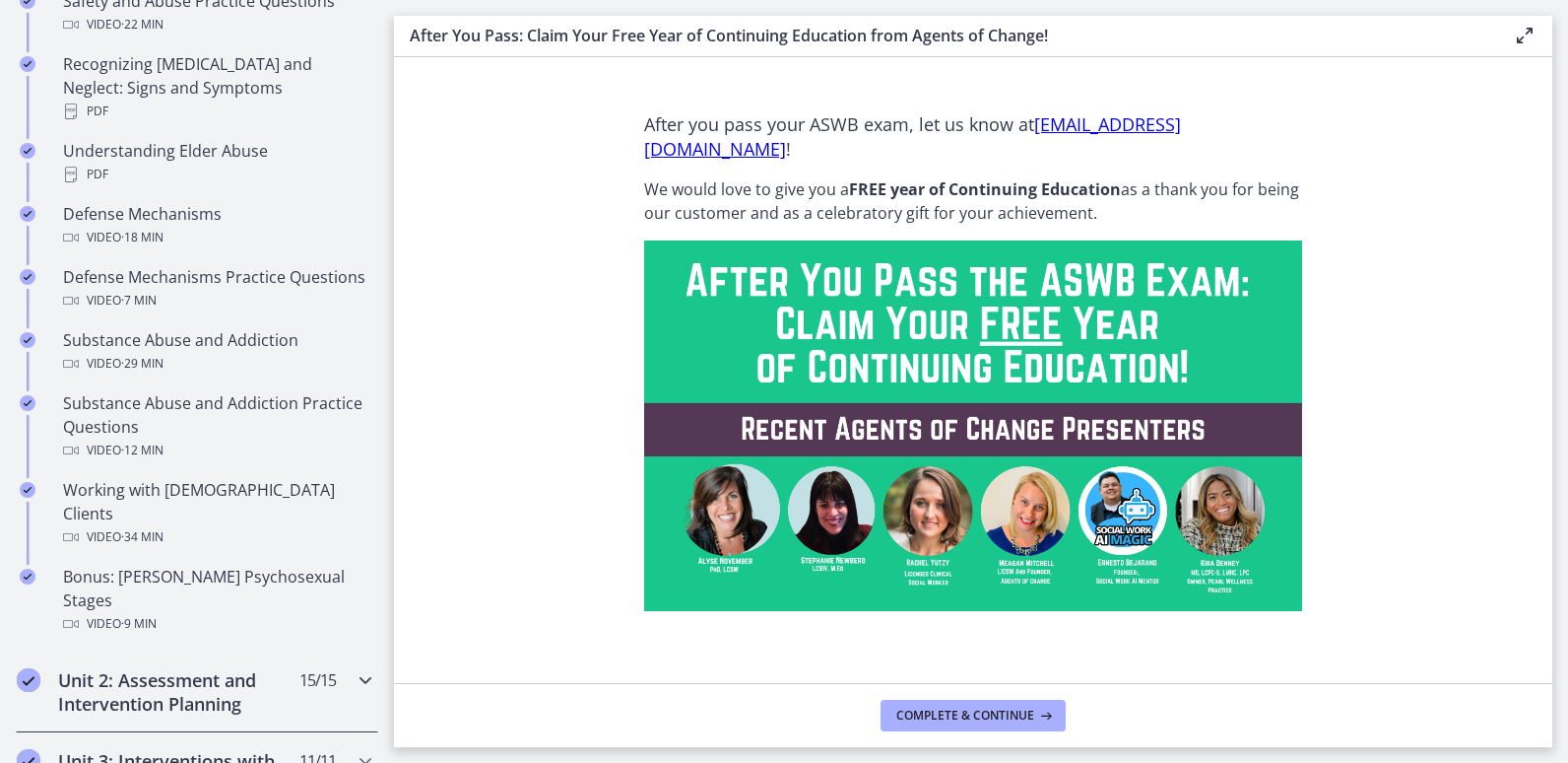
click at [354, 668] on icon "Chapters" at bounding box center [366, 680] width 24 height 24
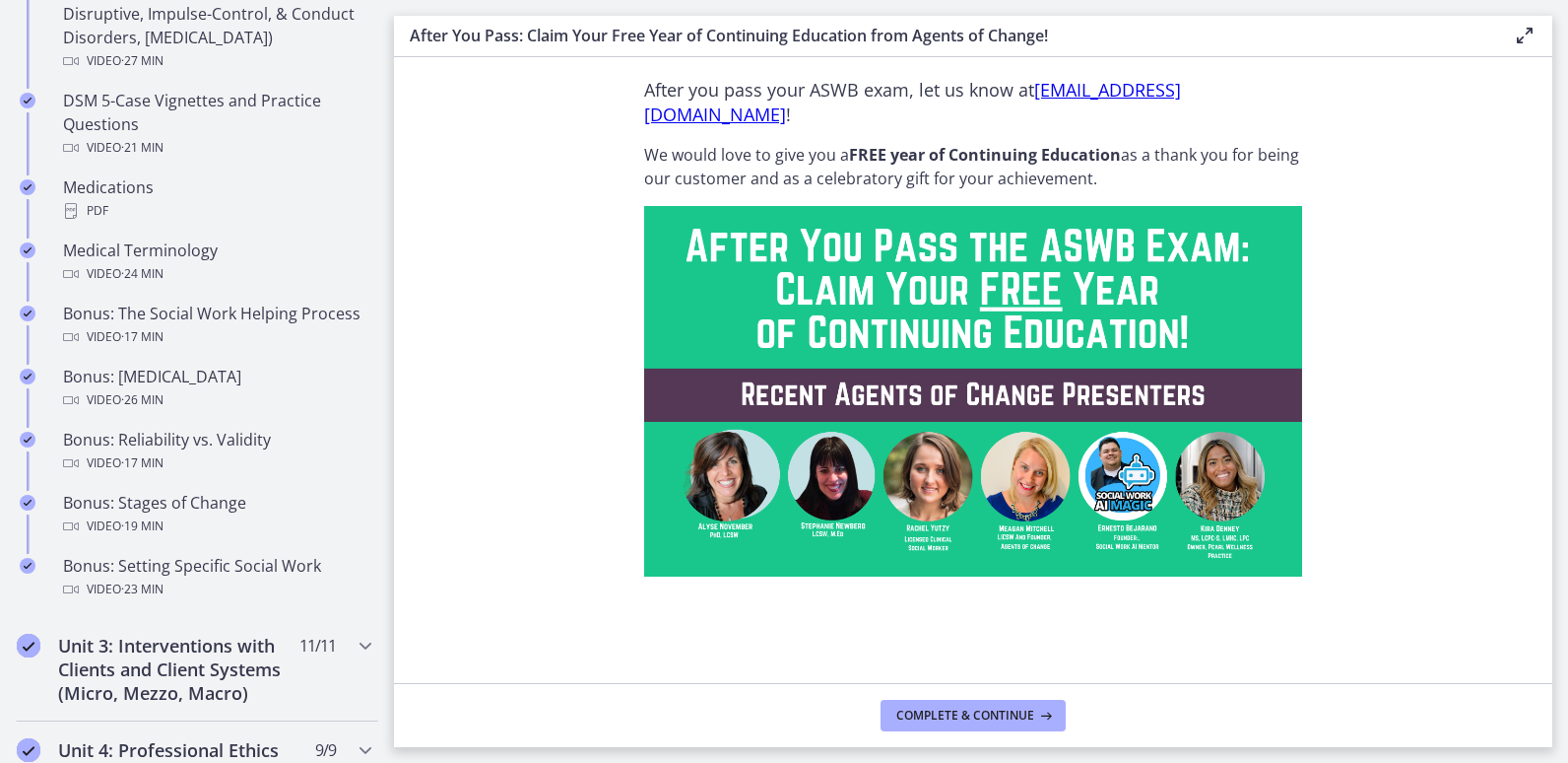
scroll to position [1509, 0]
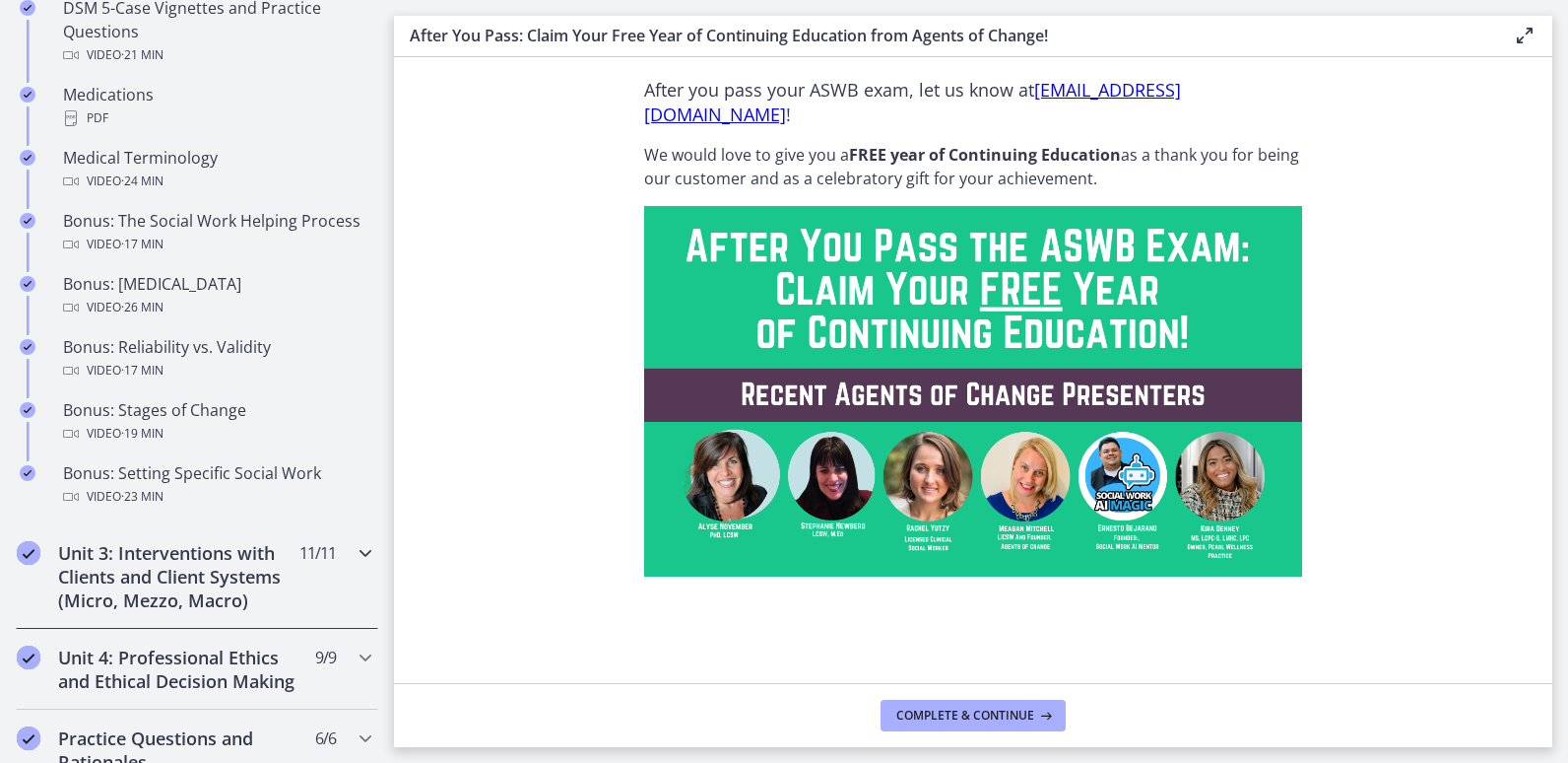
click at [354, 548] on icon "Chapters" at bounding box center [366, 553] width 24 height 24
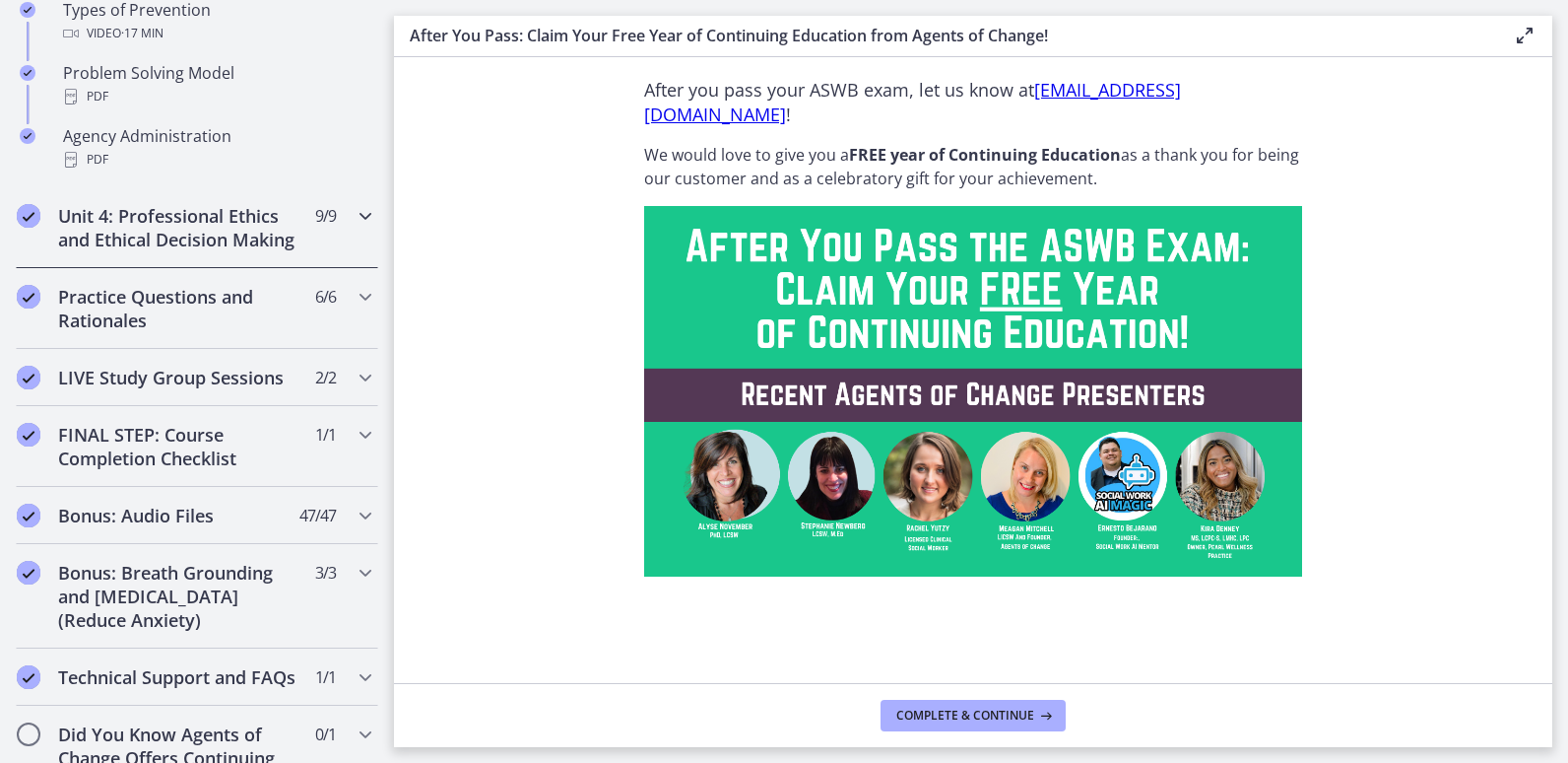
click at [354, 214] on icon "Chapters" at bounding box center [366, 216] width 24 height 24
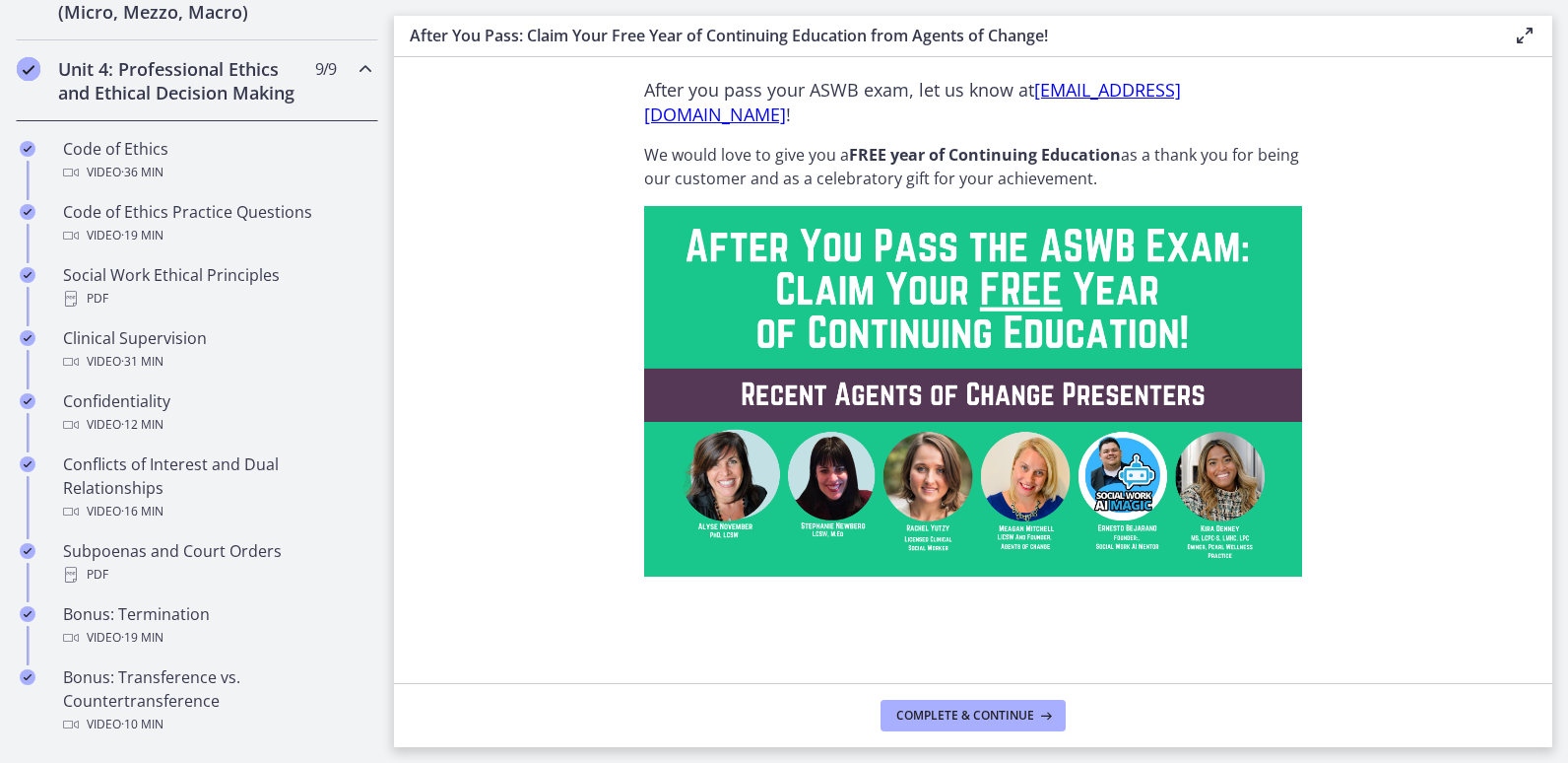
scroll to position [846, 0]
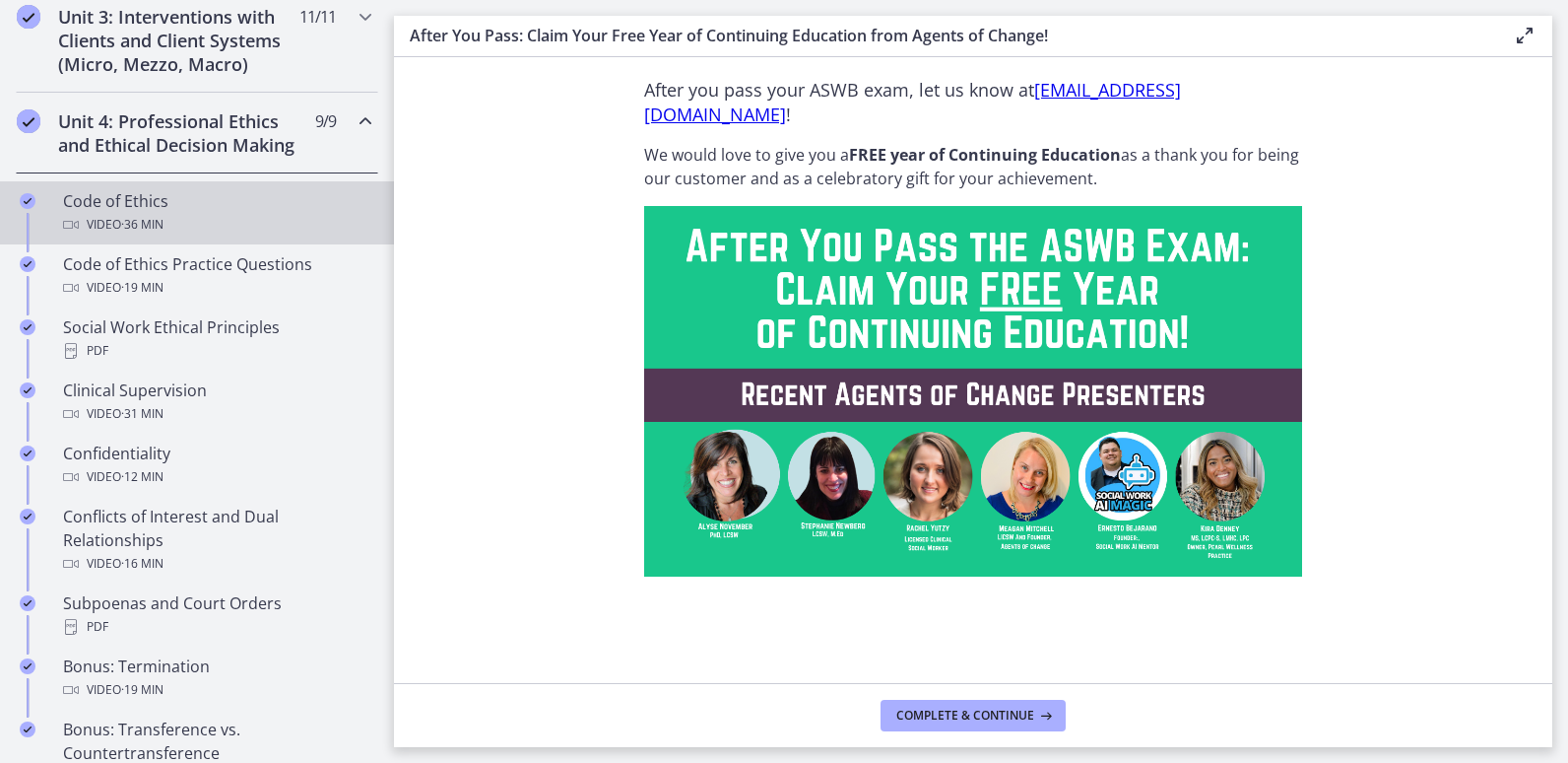
click at [146, 237] on span "· 36 min" at bounding box center [141, 225] width 43 height 24
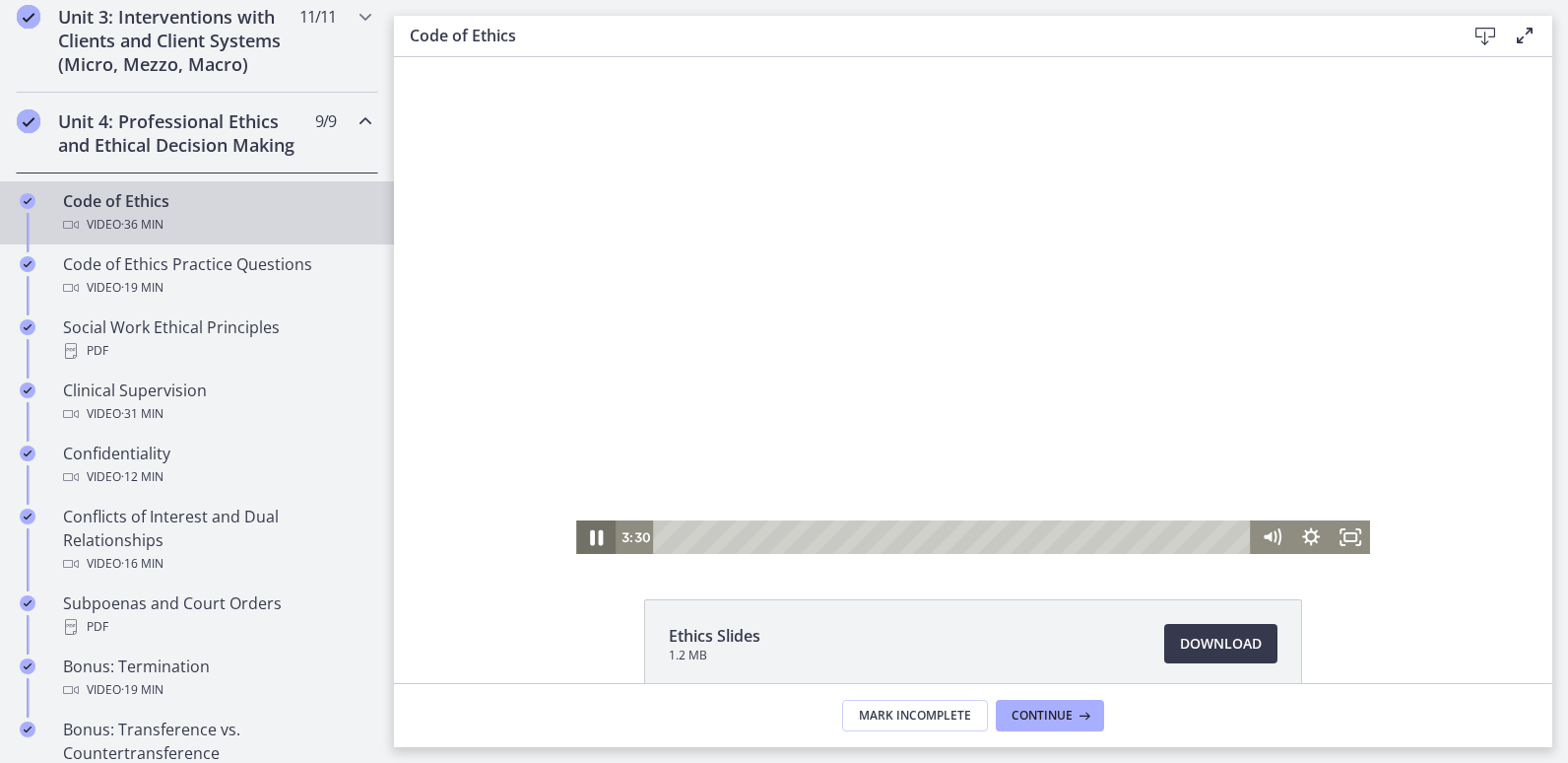
click at [591, 538] on icon "Pause" at bounding box center [597, 537] width 47 height 41
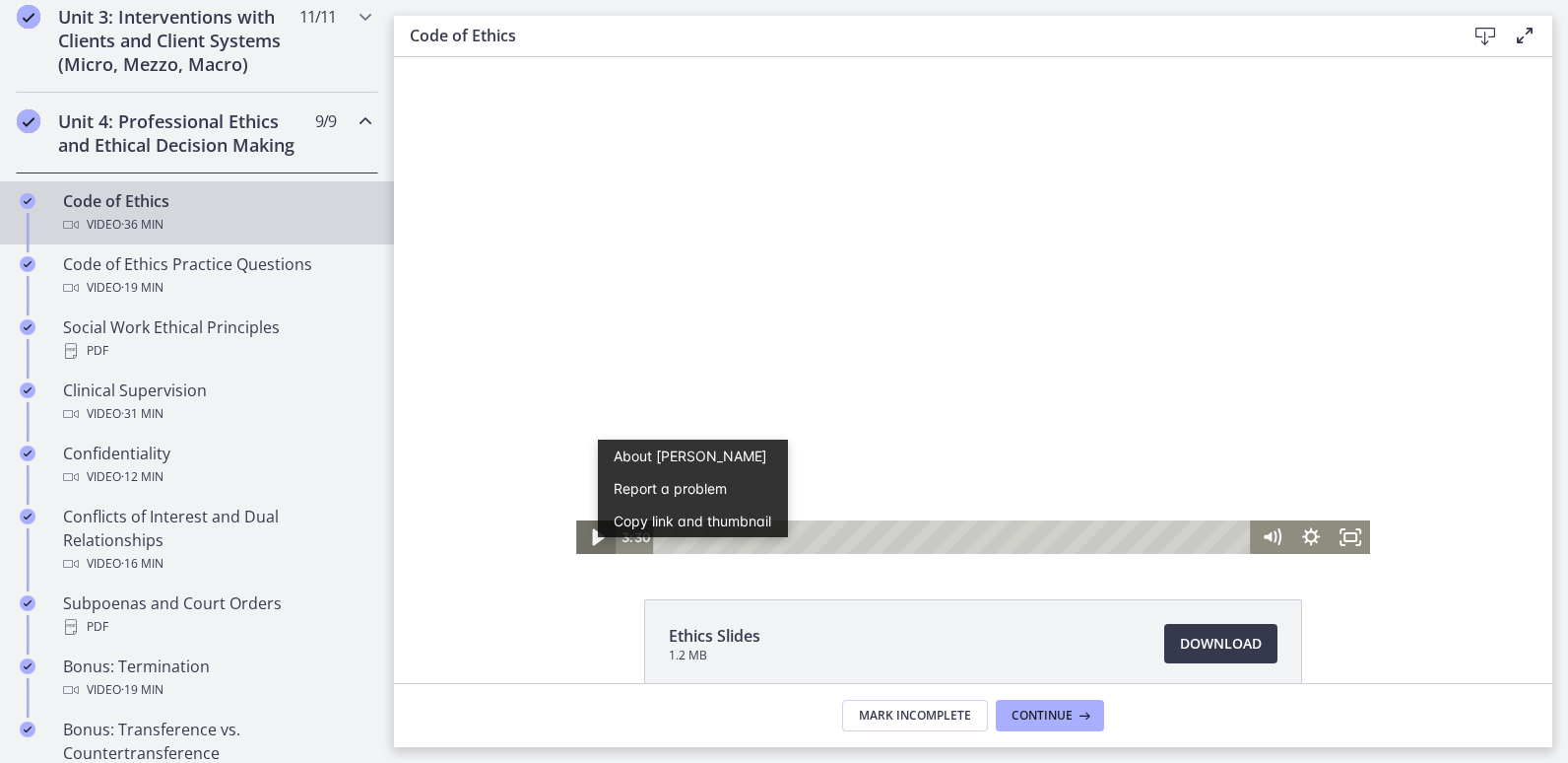
click at [593, 538] on icon "Play Video" at bounding box center [599, 537] width 12 height 17
